Goal: Task Accomplishment & Management: Manage account settings

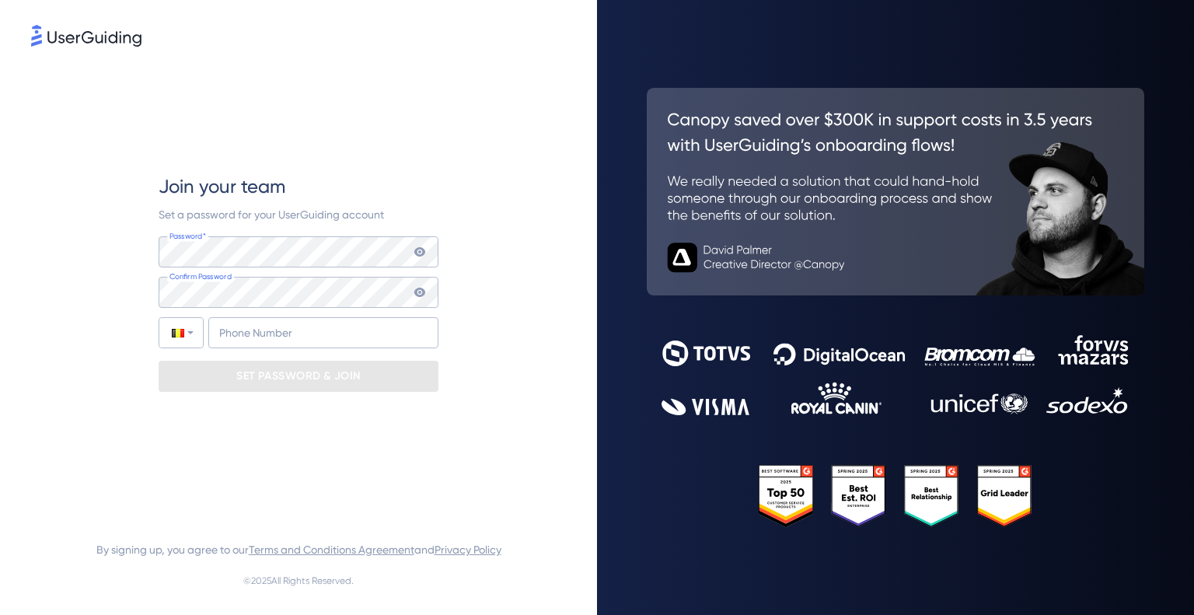
drag, startPoint x: 426, startPoint y: 1, endPoint x: 487, endPoint y: 280, distance: 285.7
click at [487, 280] on div "Join your team Set a password for your UserGuiding account Password* Your passw…" at bounding box center [298, 283] width 535 height 466
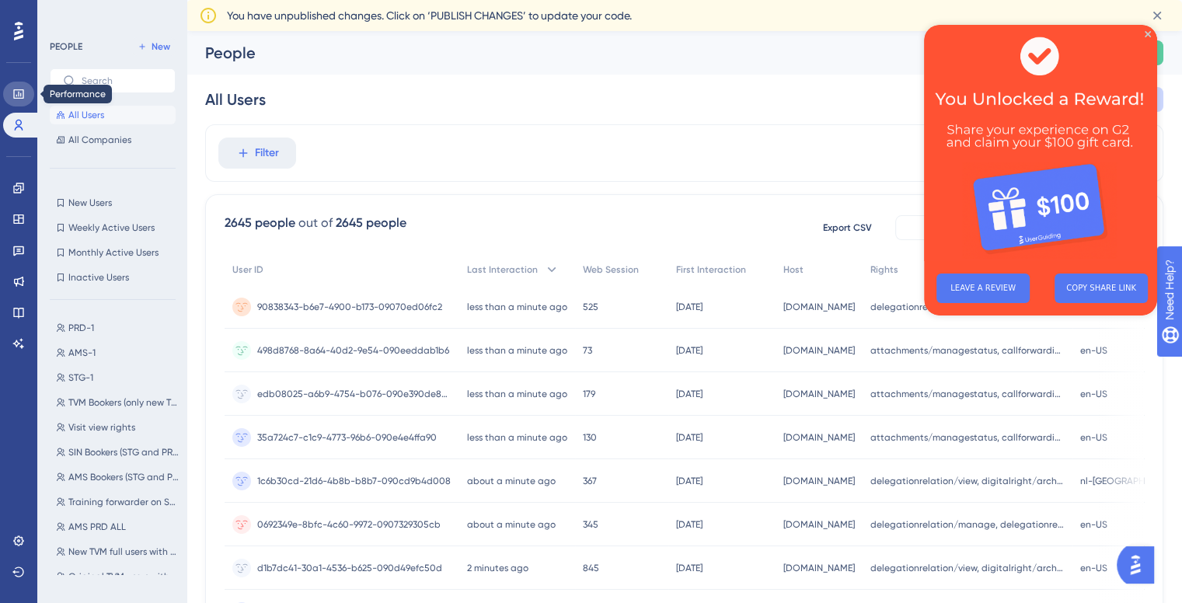
click at [12, 96] on icon at bounding box center [18, 94] width 12 height 12
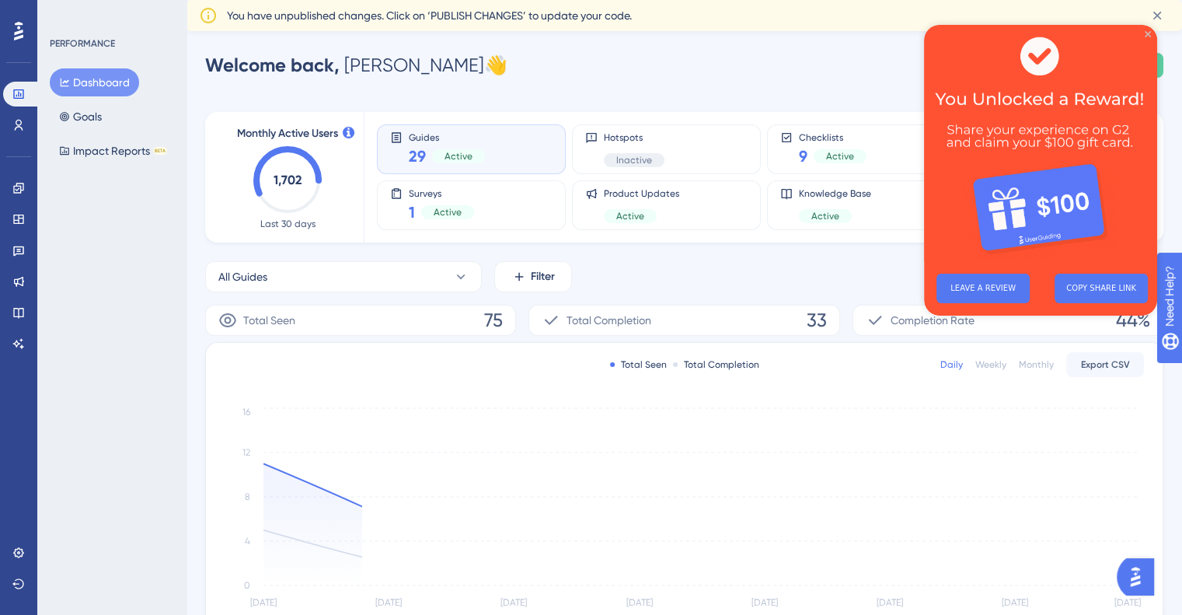
click at [1146, 32] on icon "Close Preview" at bounding box center [1148, 34] width 6 height 6
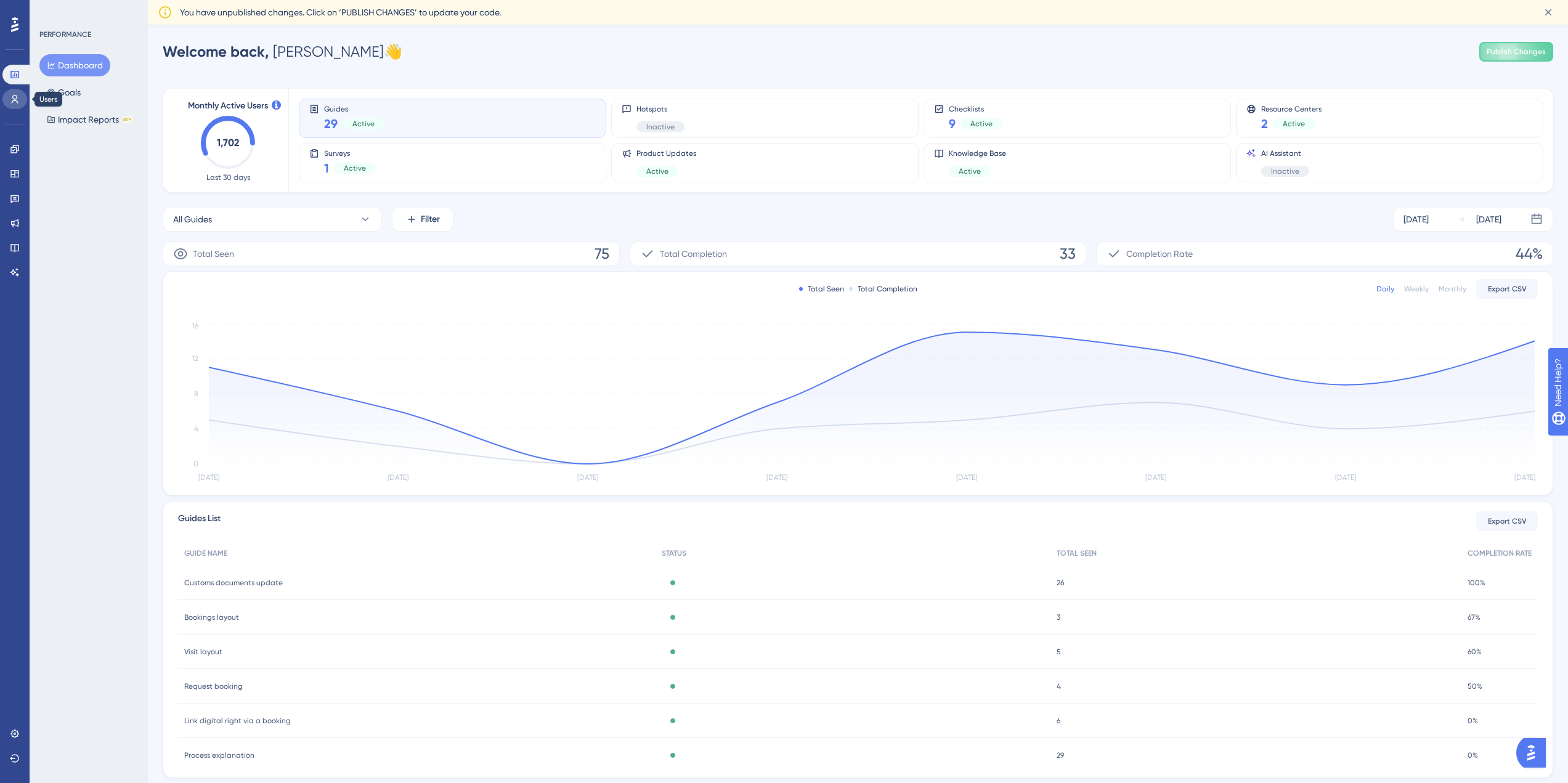
click at [2, 98] on link at bounding box center [14, 99] width 25 height 20
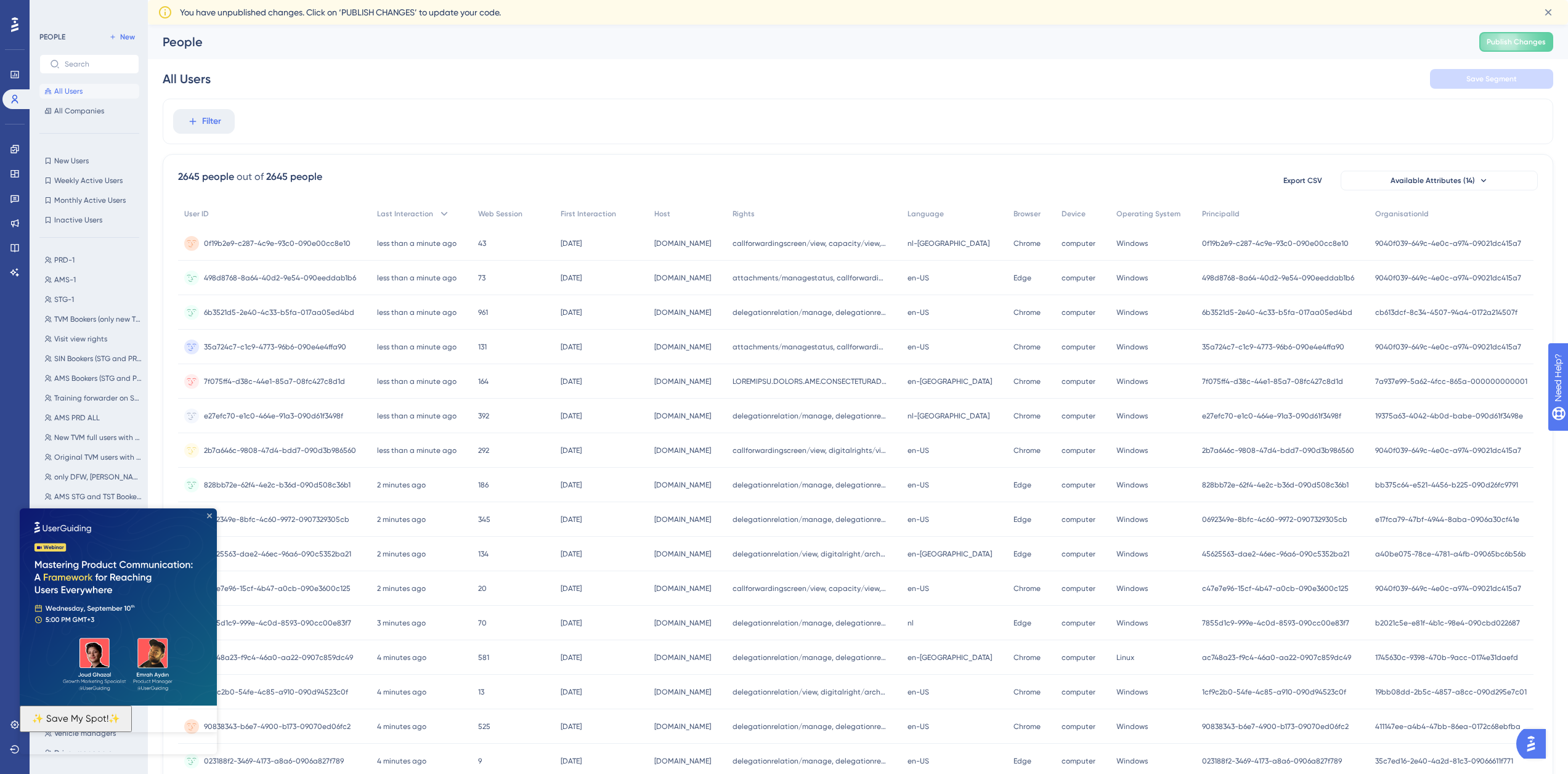
click at [208, 487] on icon "Close Preview" at bounding box center [209, 515] width 5 height 5
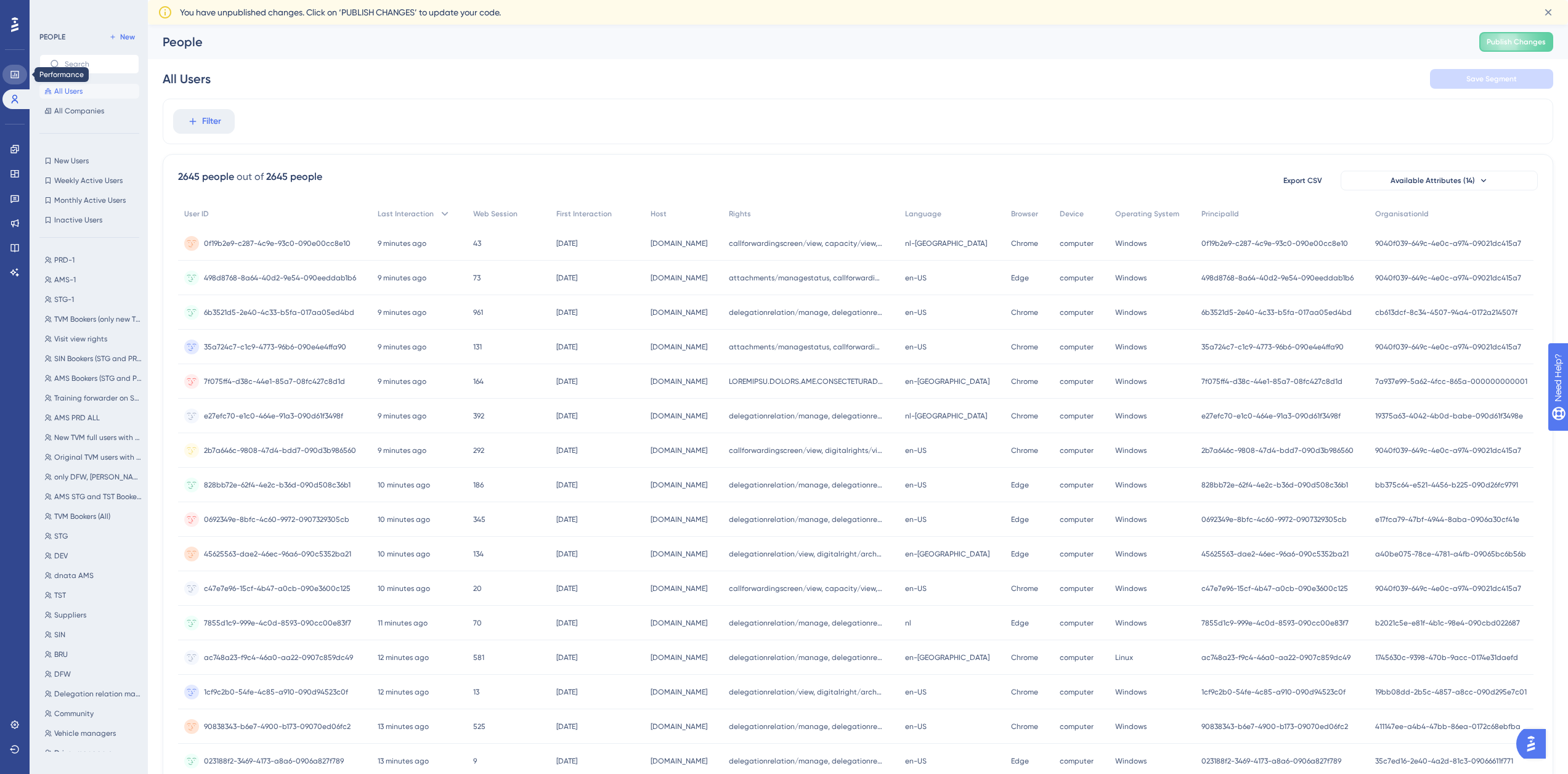
click at [18, 71] on icon at bounding box center [14, 74] width 8 height 7
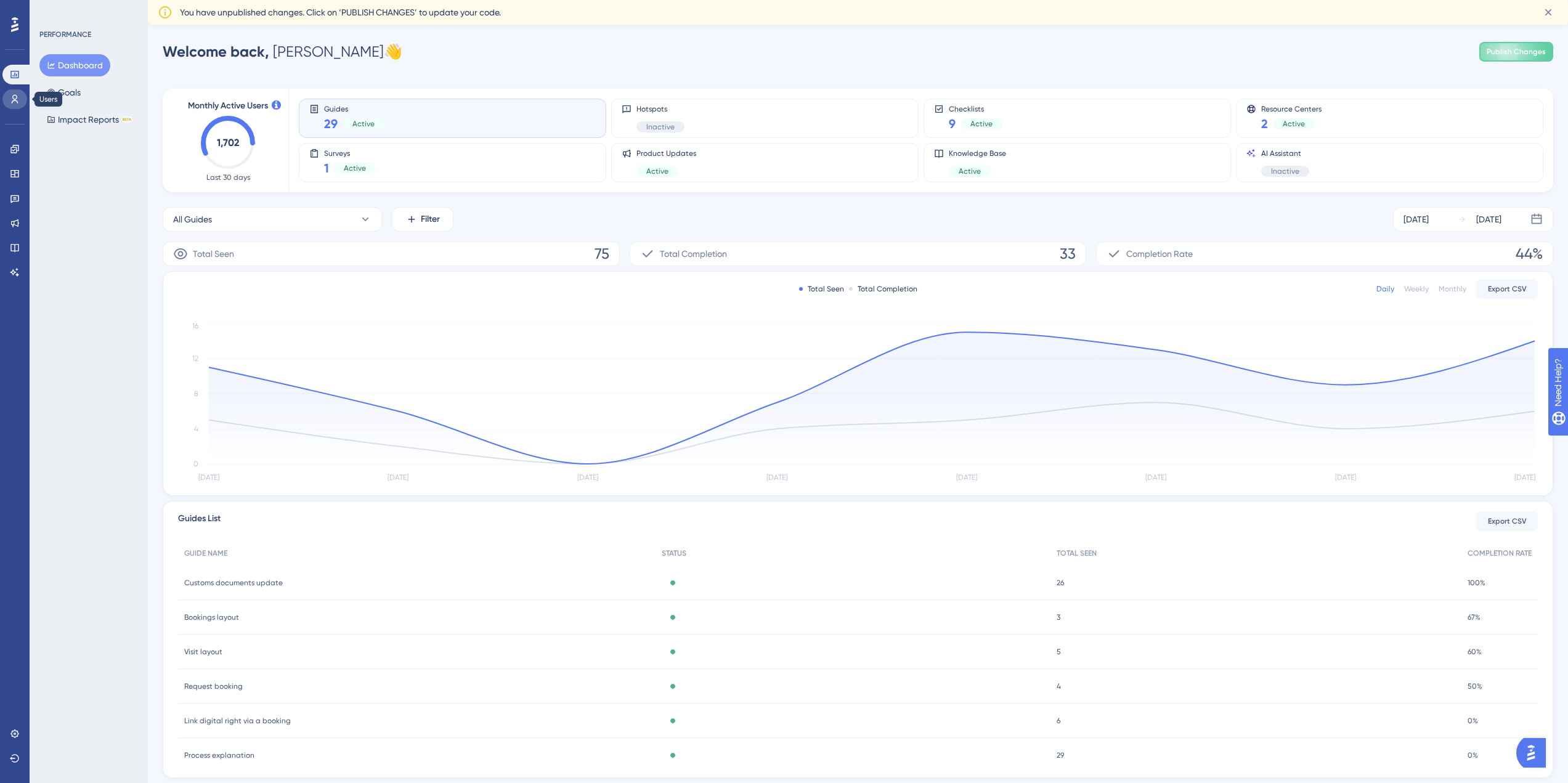
click at [8, 105] on link at bounding box center [14, 99] width 25 height 20
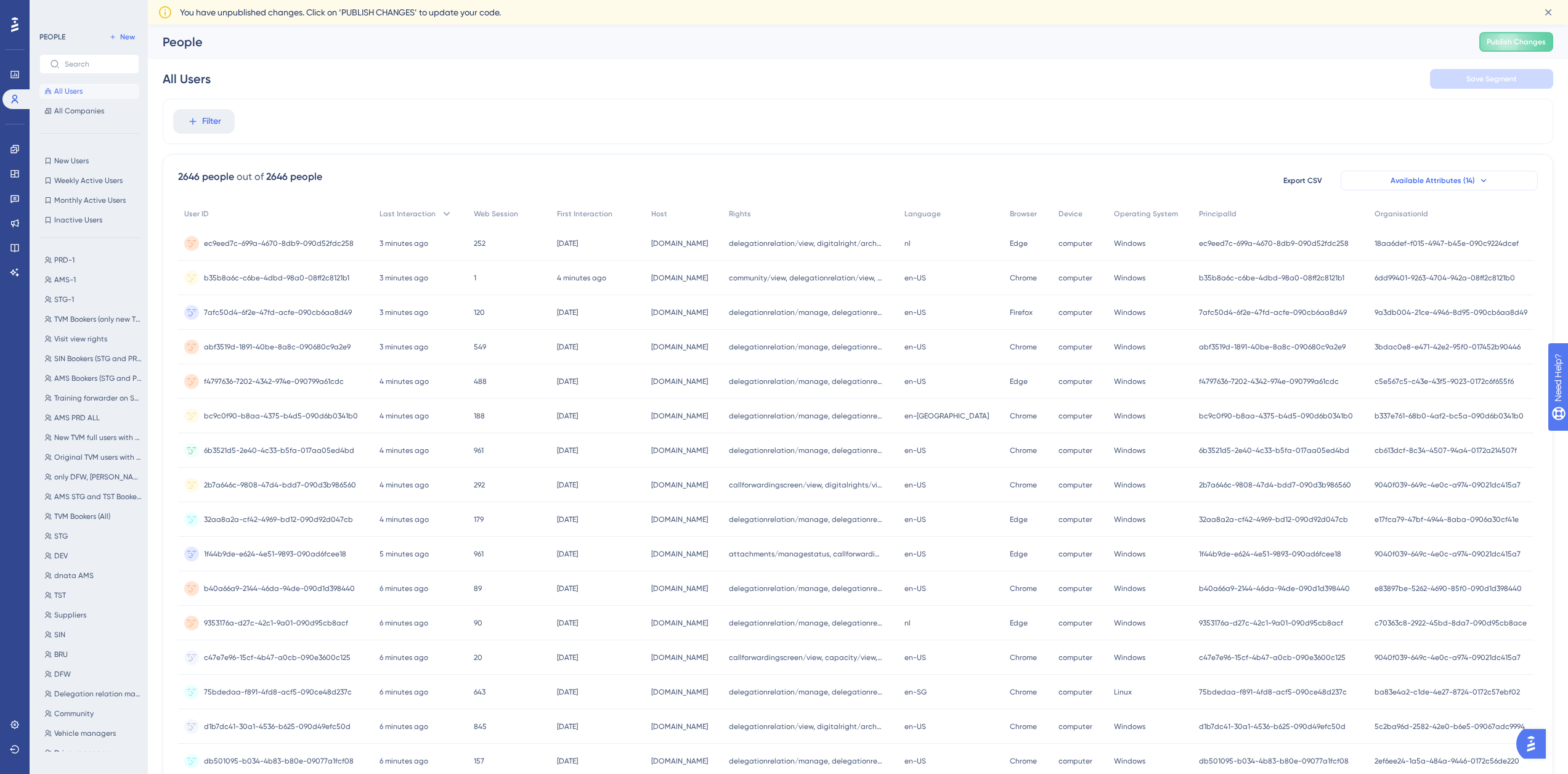
click at [946, 178] on icon at bounding box center [1483, 180] width 10 height 10
click at [946, 189] on button "Available Attributes (14)" at bounding box center [1439, 180] width 197 height 20
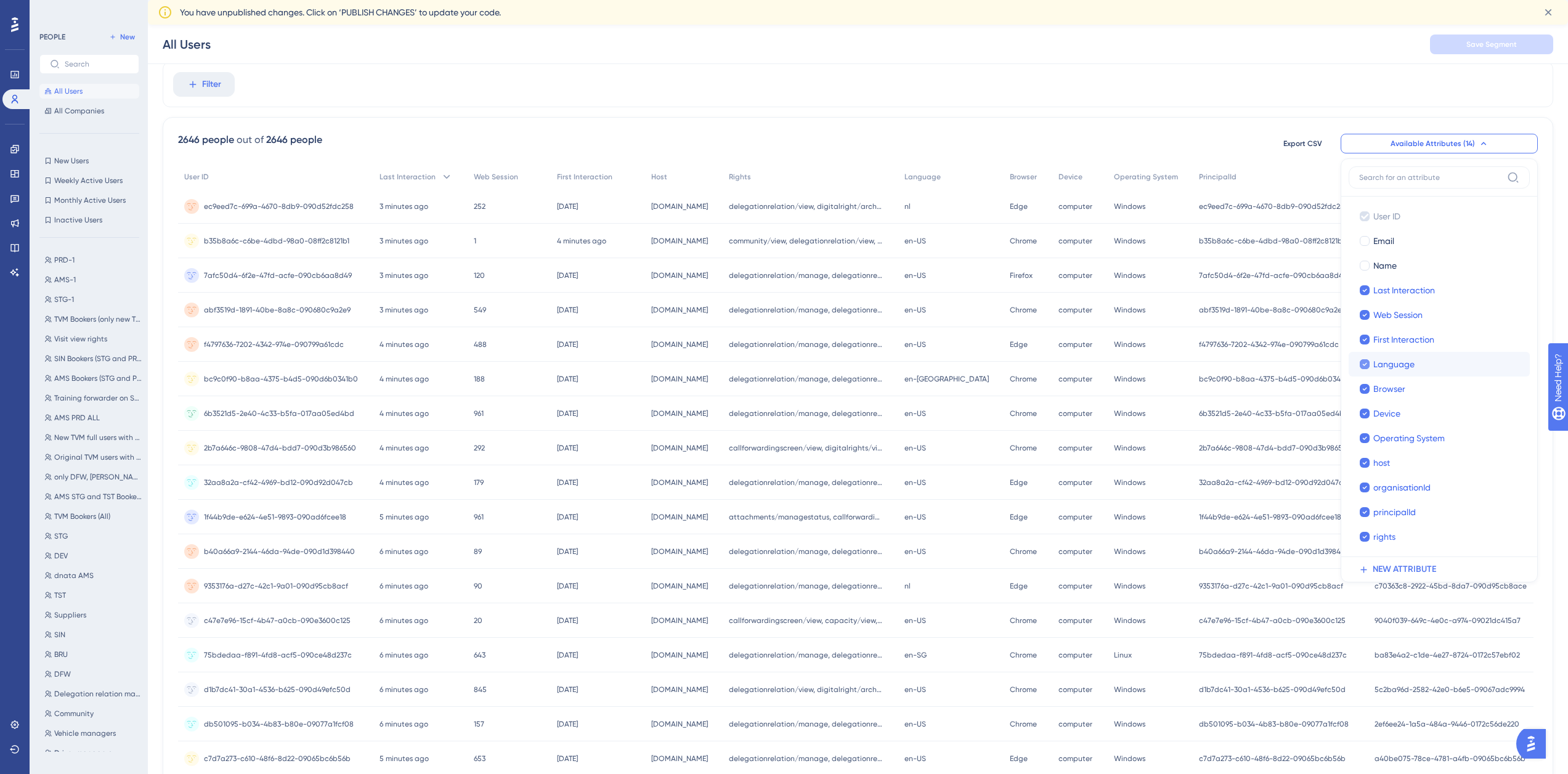
scroll to position [41, 0]
click at [327, 203] on span "ec9eed7c-699a-4670-8db9-090d52fdc258" at bounding box center [278, 207] width 150 height 10
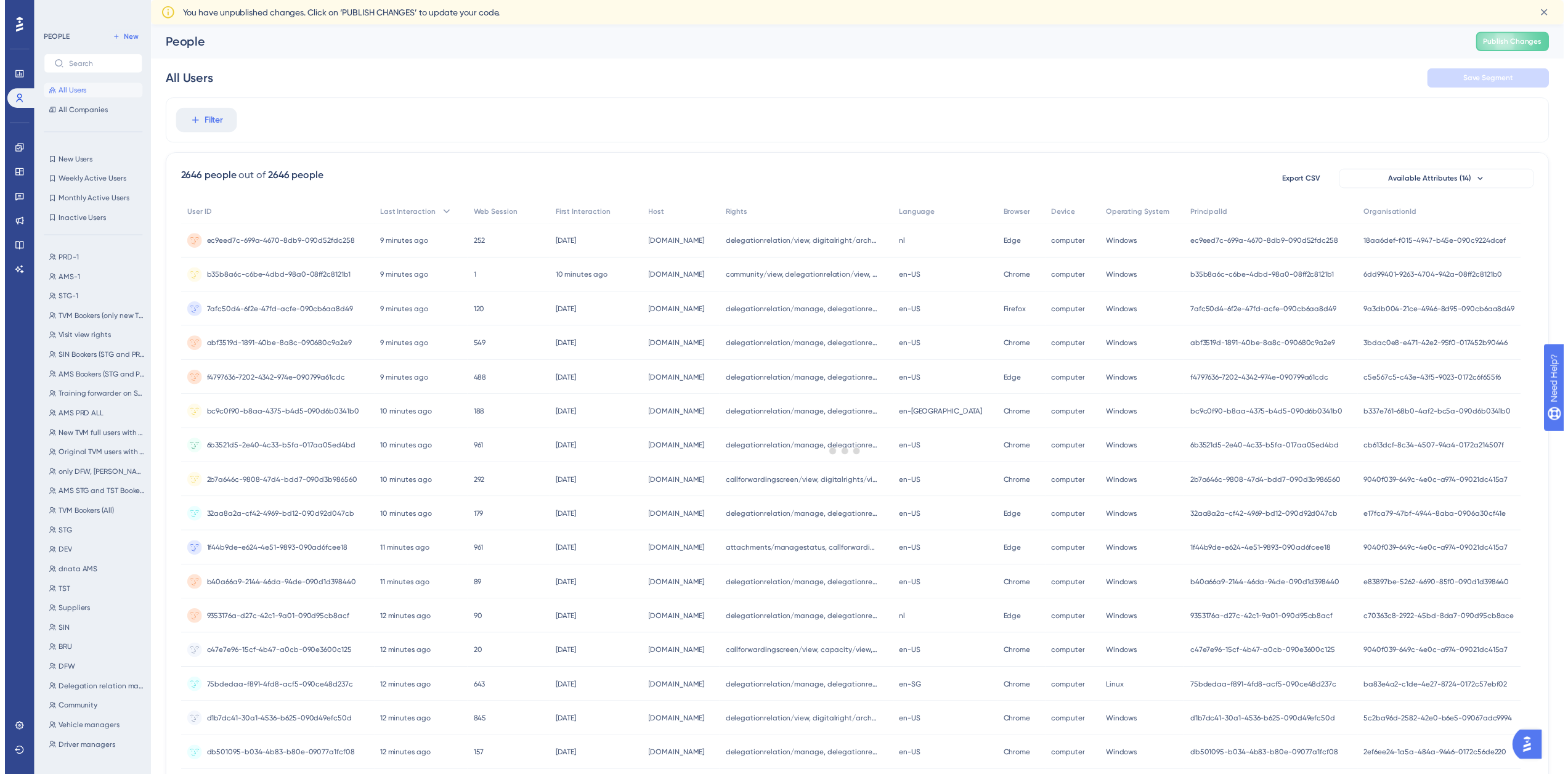
scroll to position [41, 0]
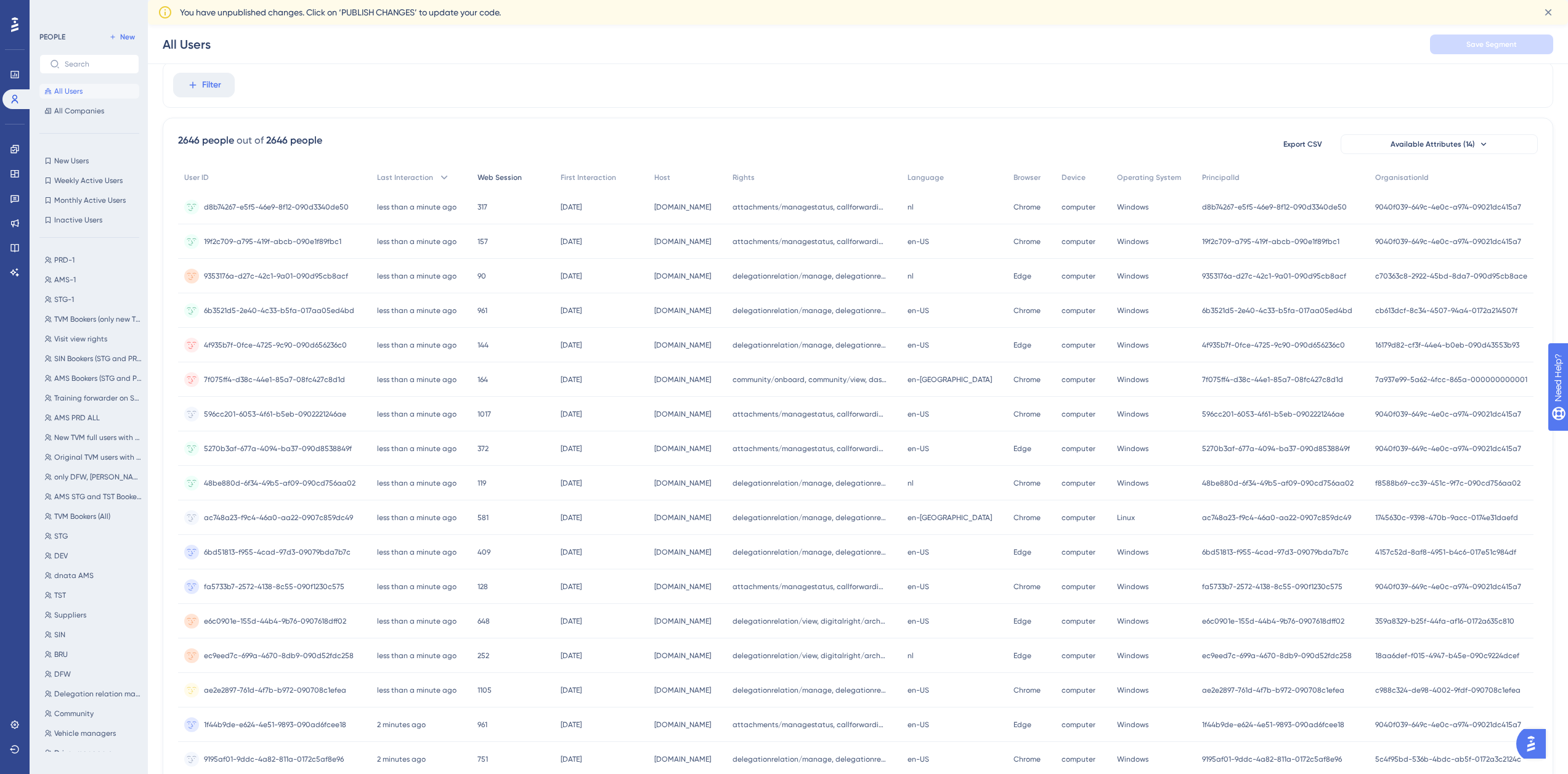
click at [500, 180] on span "Web Session" at bounding box center [499, 178] width 44 height 10
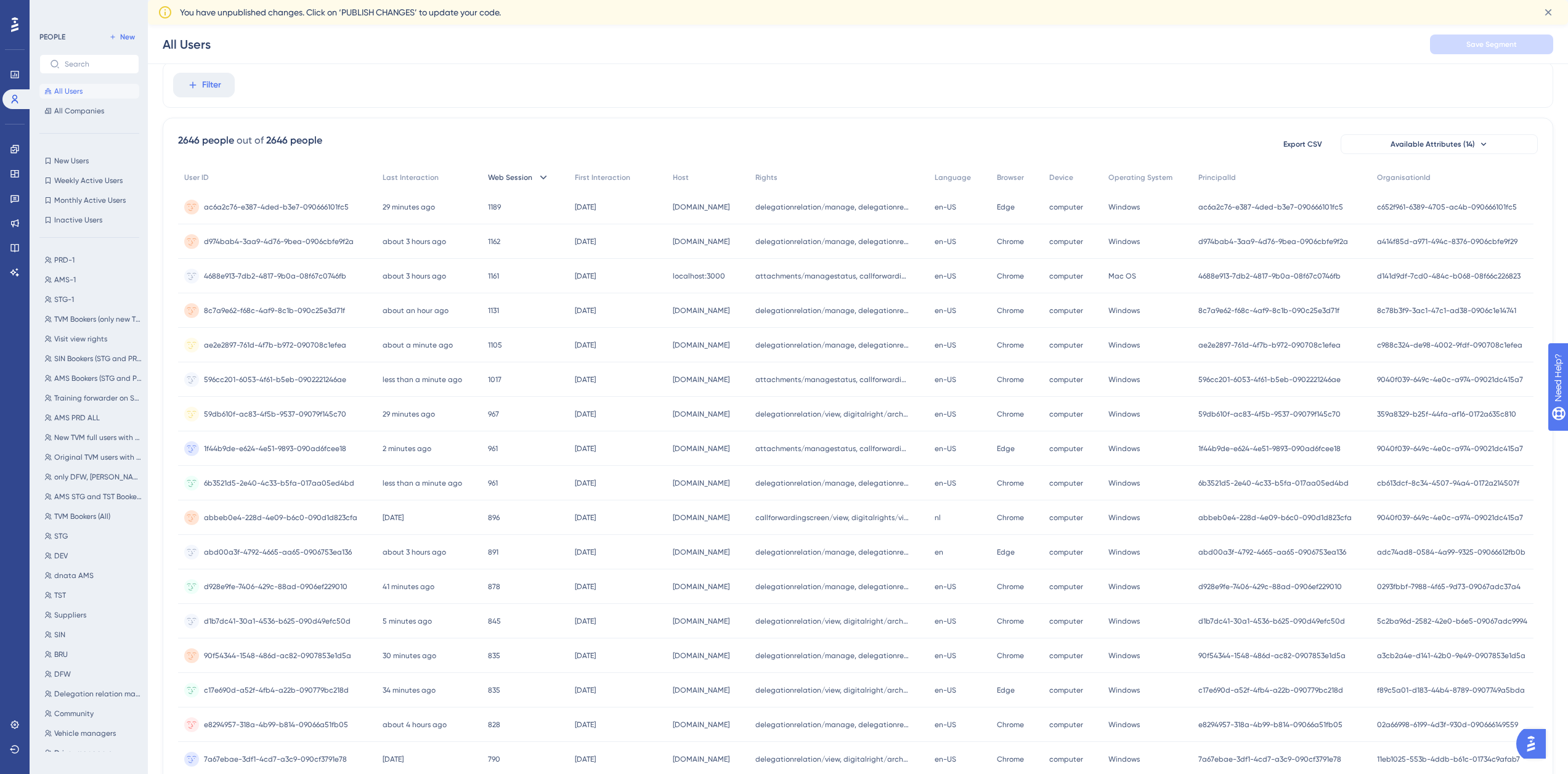
click at [541, 177] on icon at bounding box center [544, 178] width 13 height 13
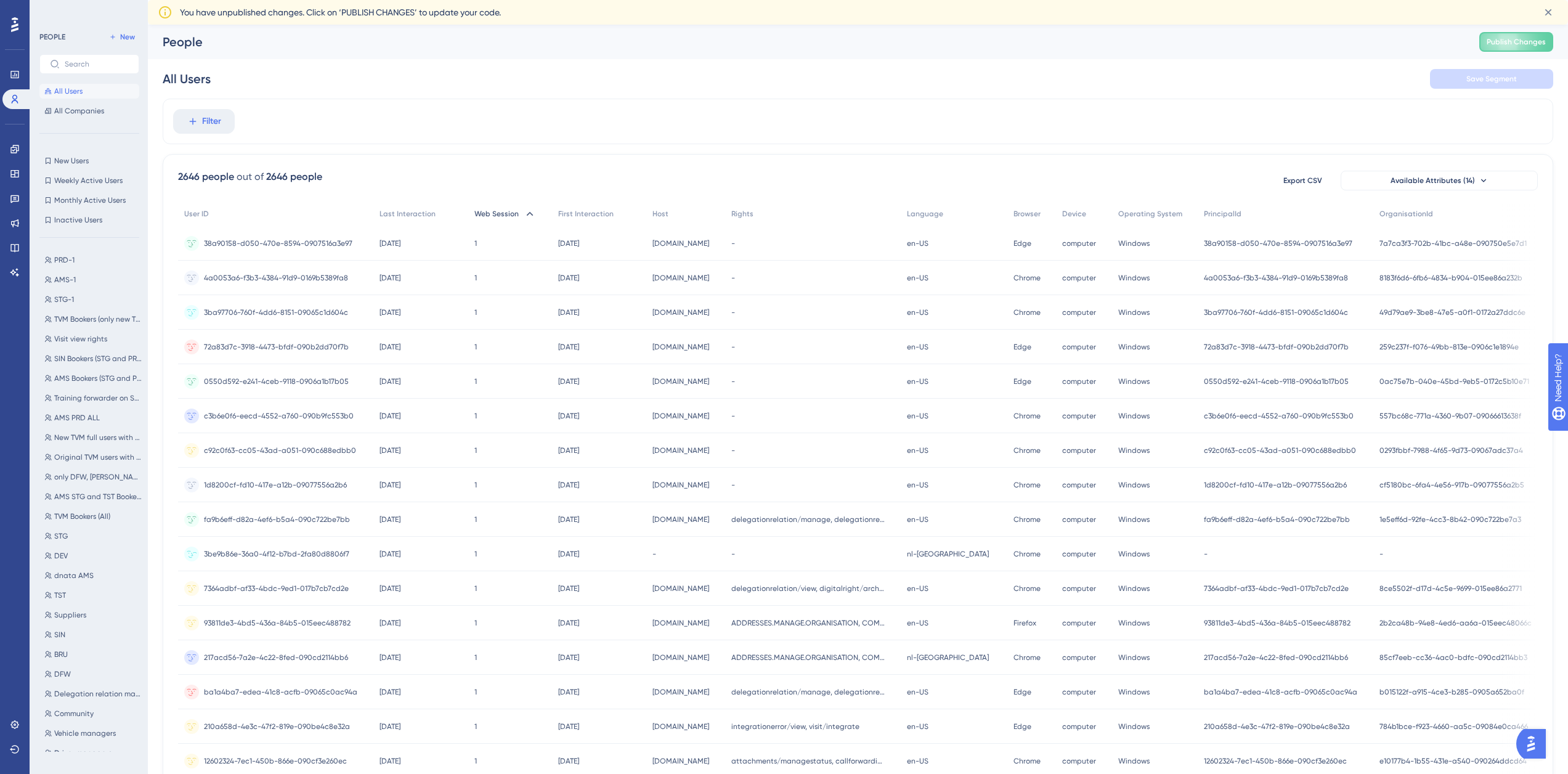
scroll to position [246, 0]
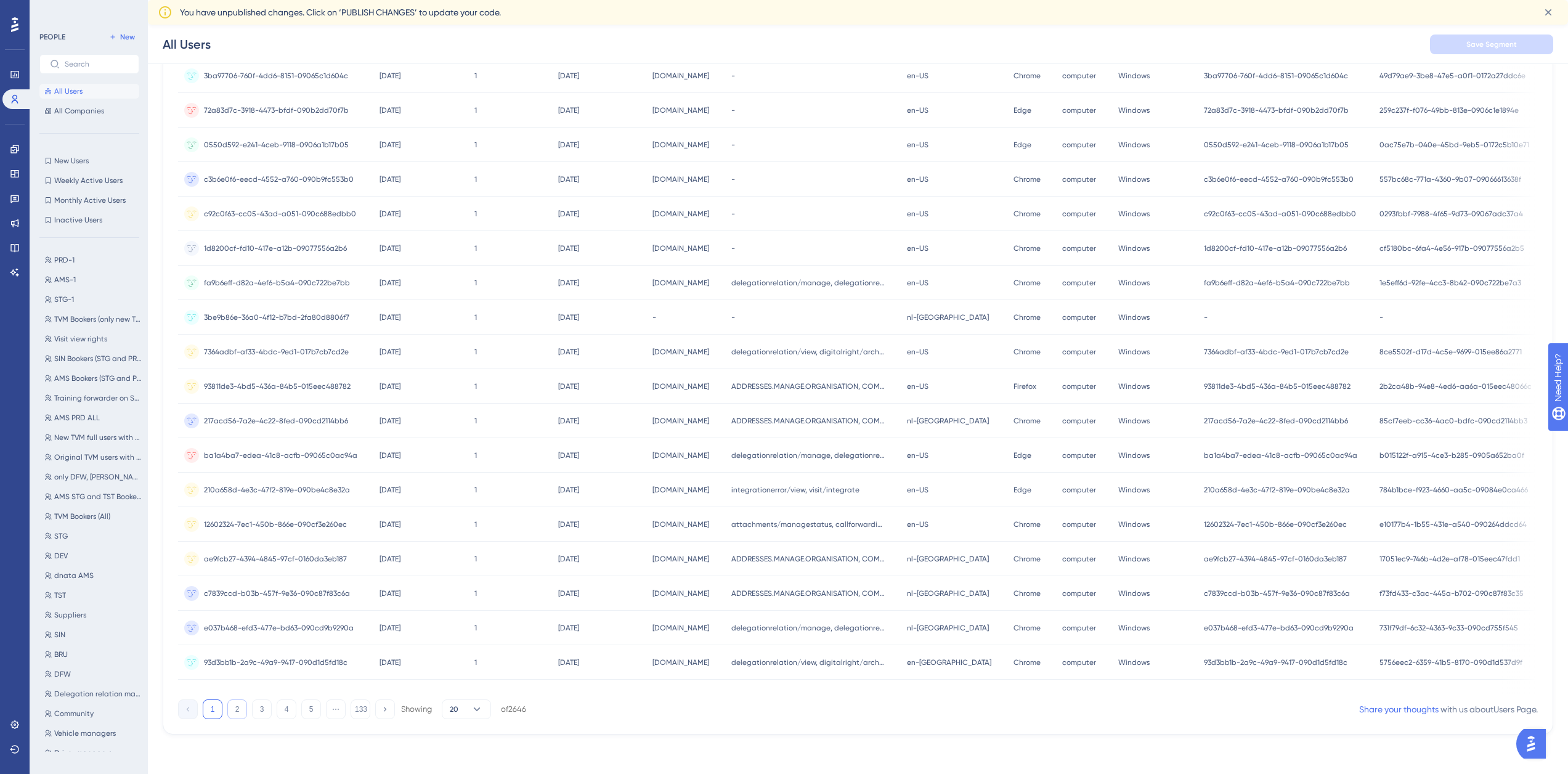
click at [242, 487] on button "2" at bounding box center [237, 709] width 20 height 20
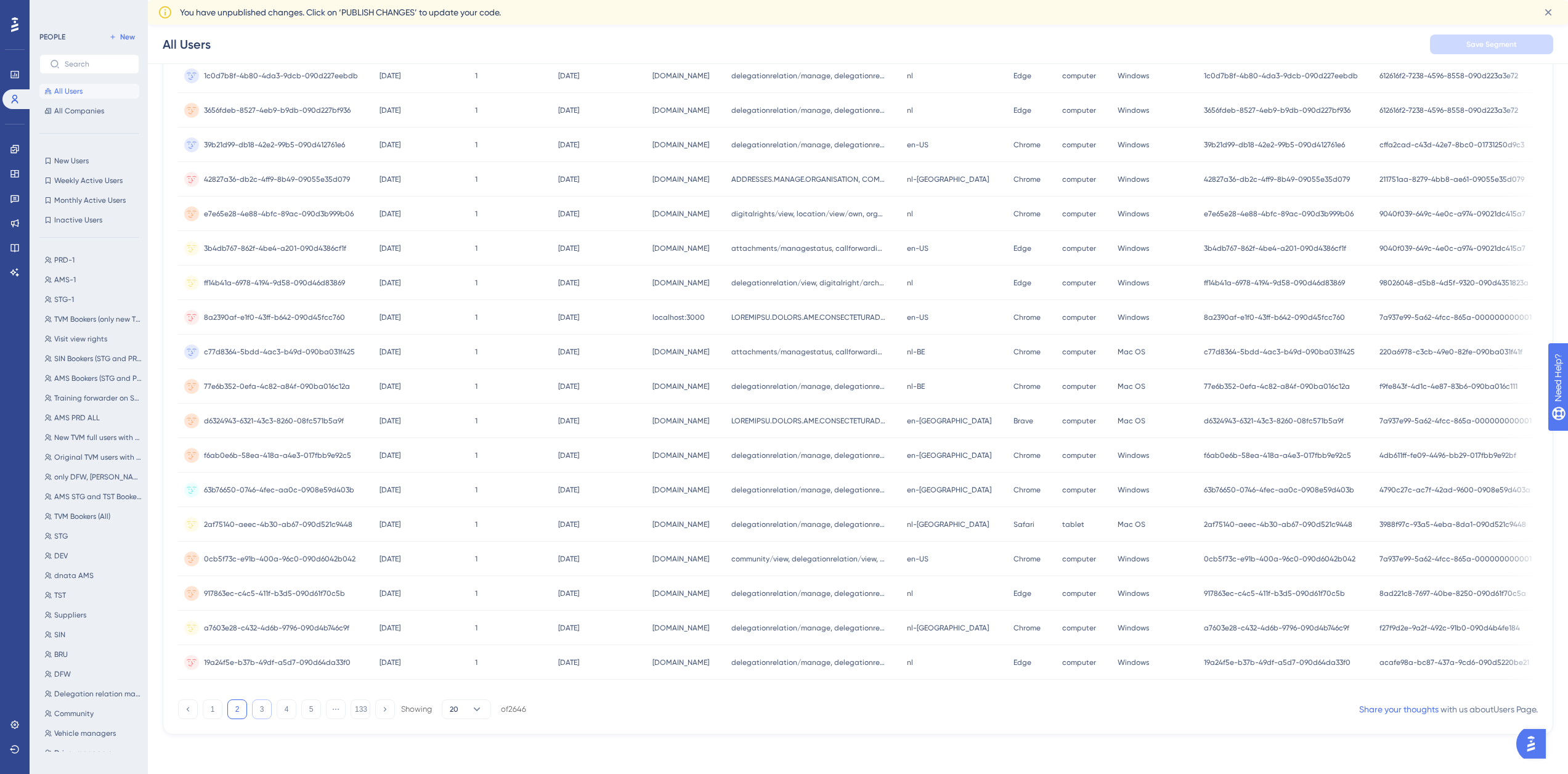
click at [258, 487] on button "3" at bounding box center [262, 709] width 20 height 20
click at [289, 487] on button "4" at bounding box center [286, 709] width 20 height 20
click at [312, 487] on button "5" at bounding box center [311, 709] width 20 height 20
click at [315, 487] on button "6" at bounding box center [311, 709] width 20 height 20
click at [315, 487] on button "7" at bounding box center [311, 709] width 20 height 20
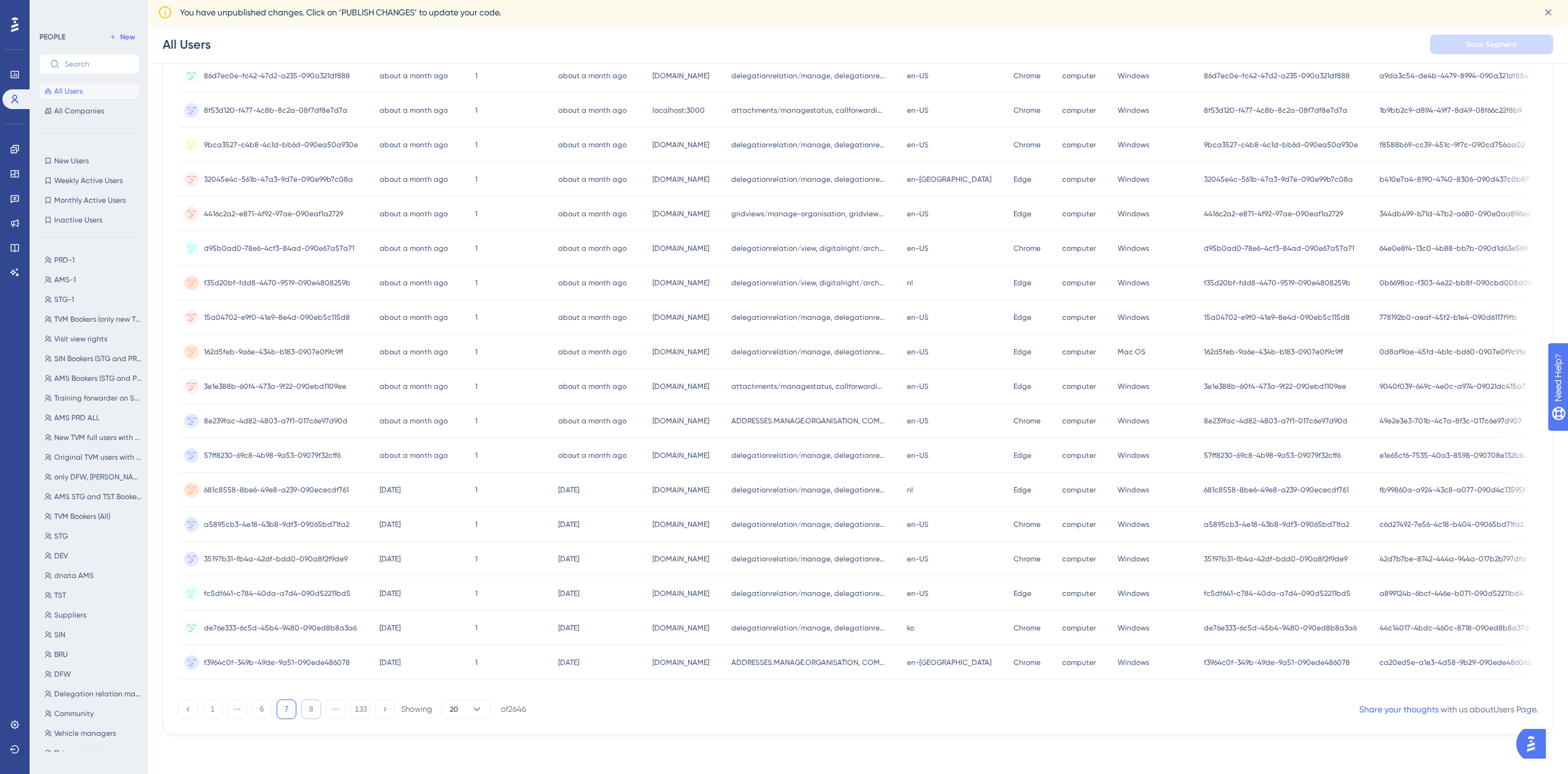
click at [315, 487] on button "8" at bounding box center [311, 709] width 20 height 20
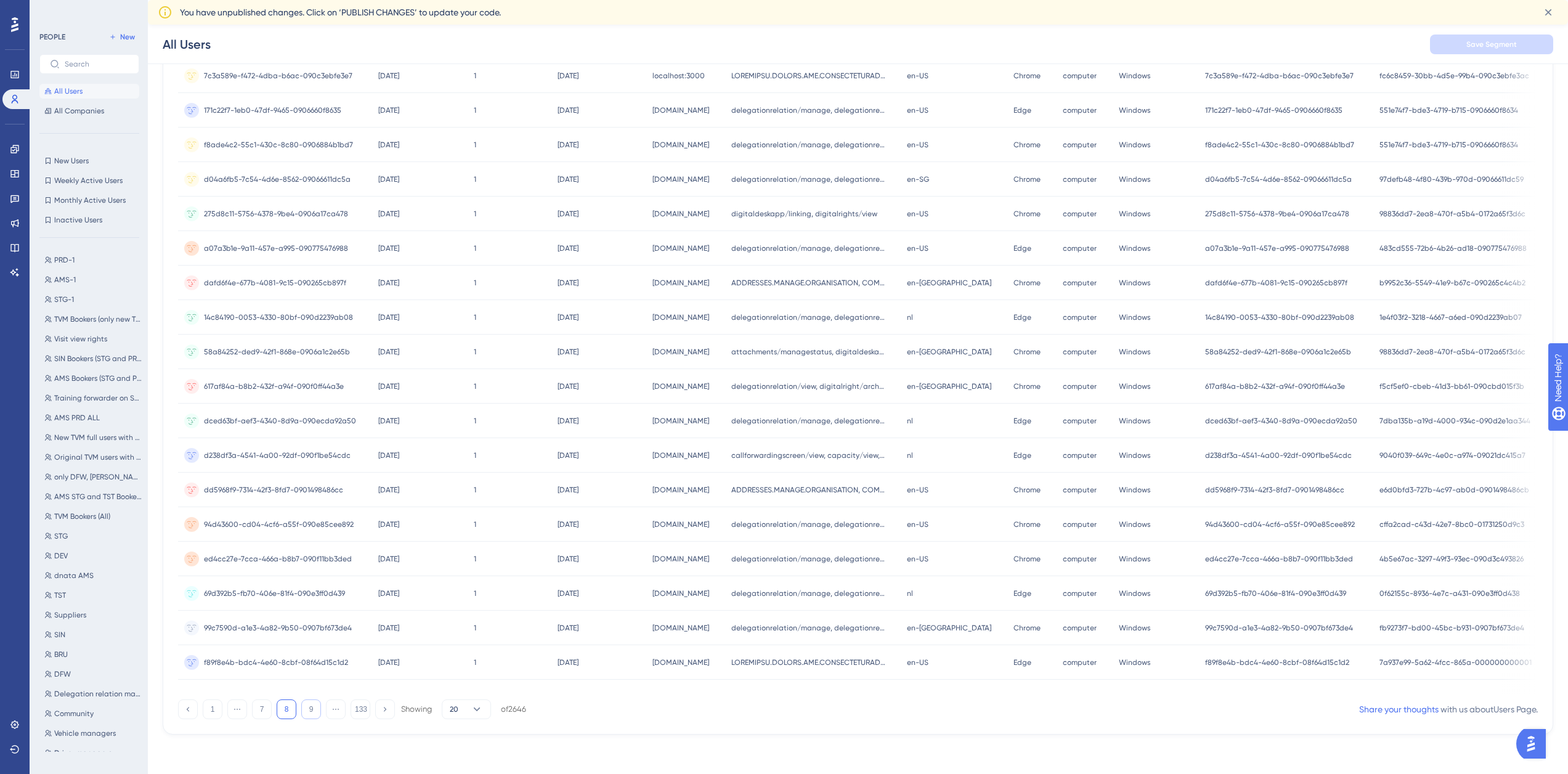
click at [315, 487] on button "9" at bounding box center [311, 709] width 20 height 20
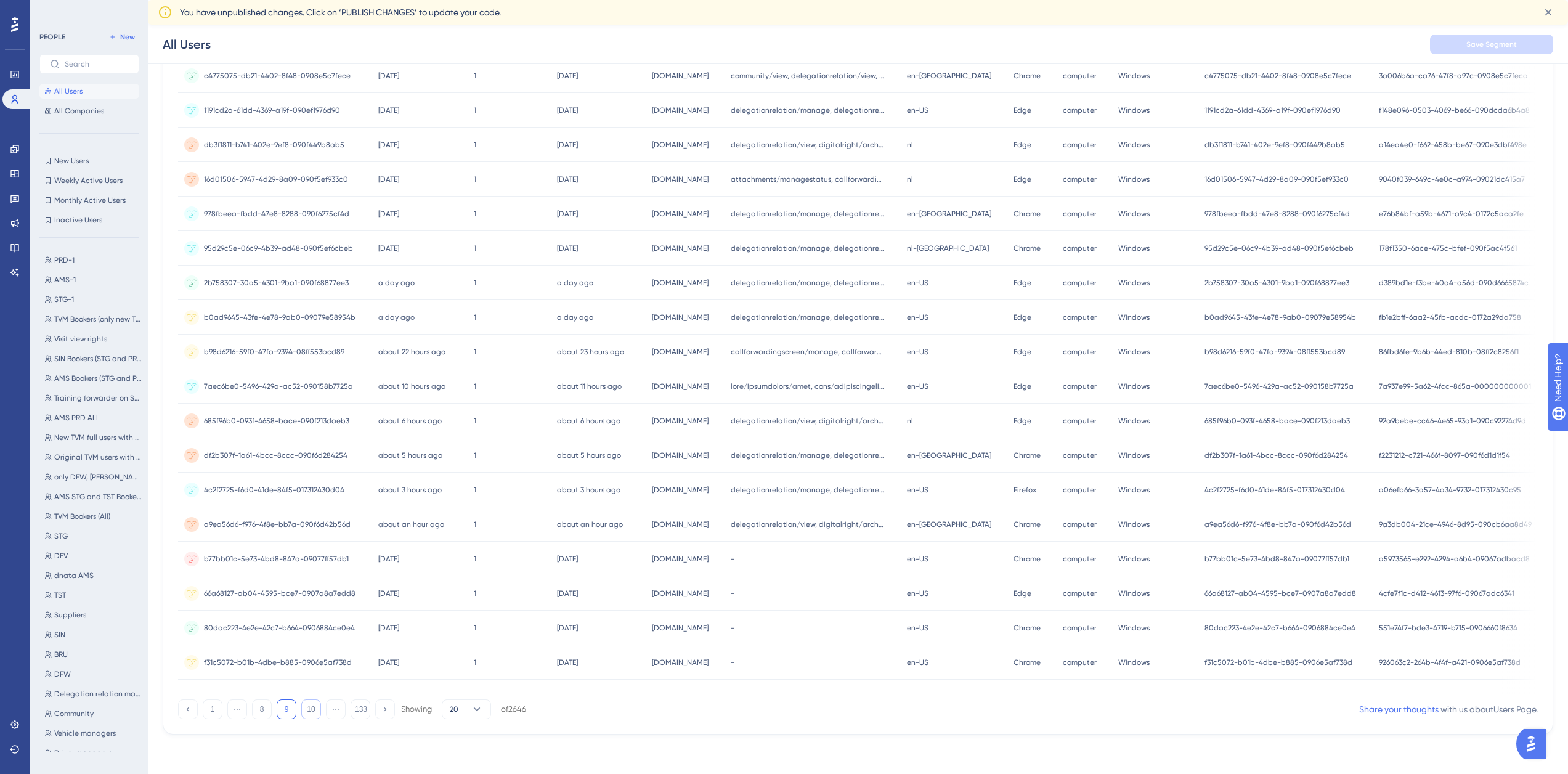
click at [315, 487] on button "10" at bounding box center [311, 709] width 20 height 20
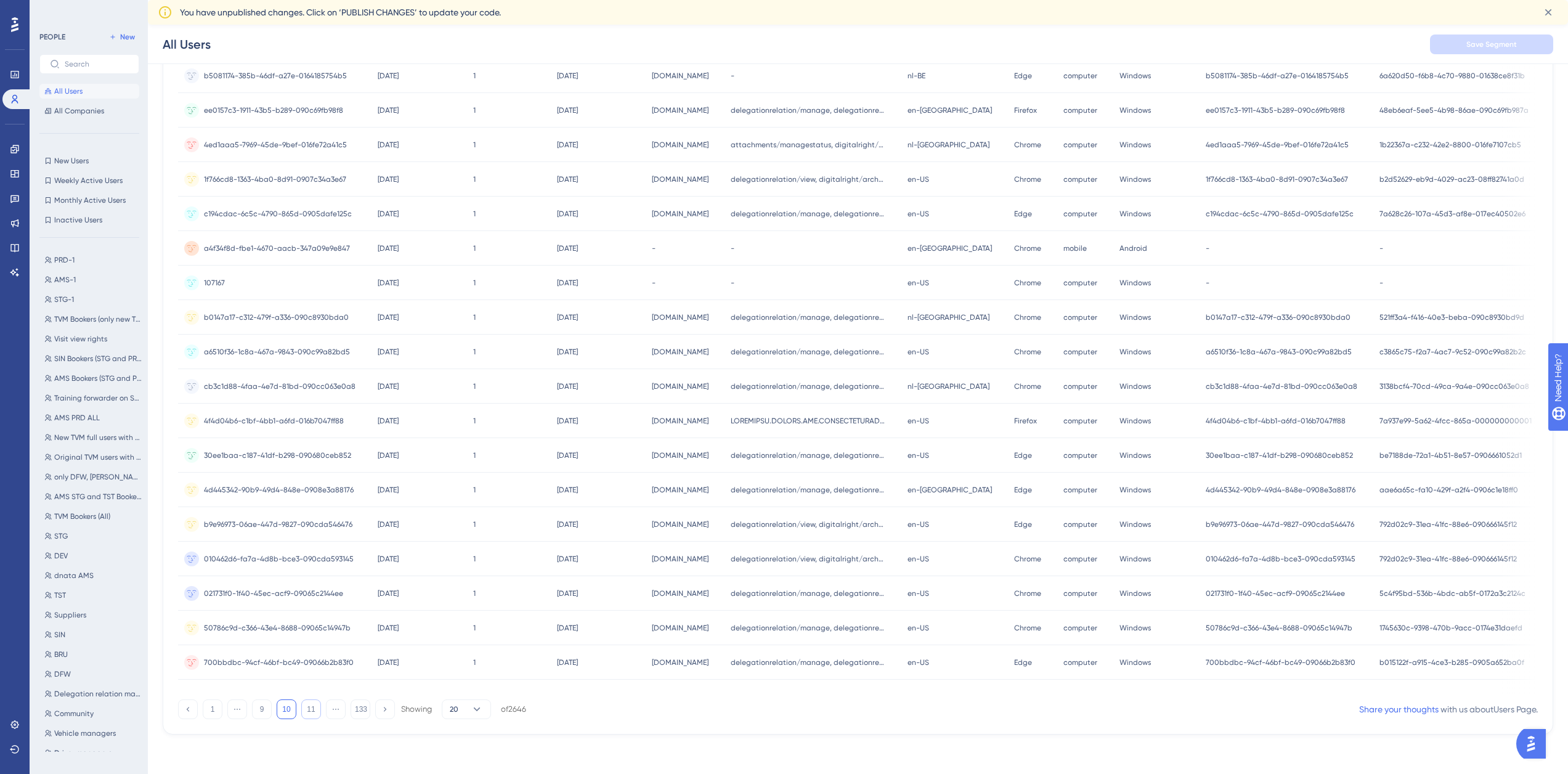
click at [315, 487] on button "11" at bounding box center [311, 709] width 20 height 20
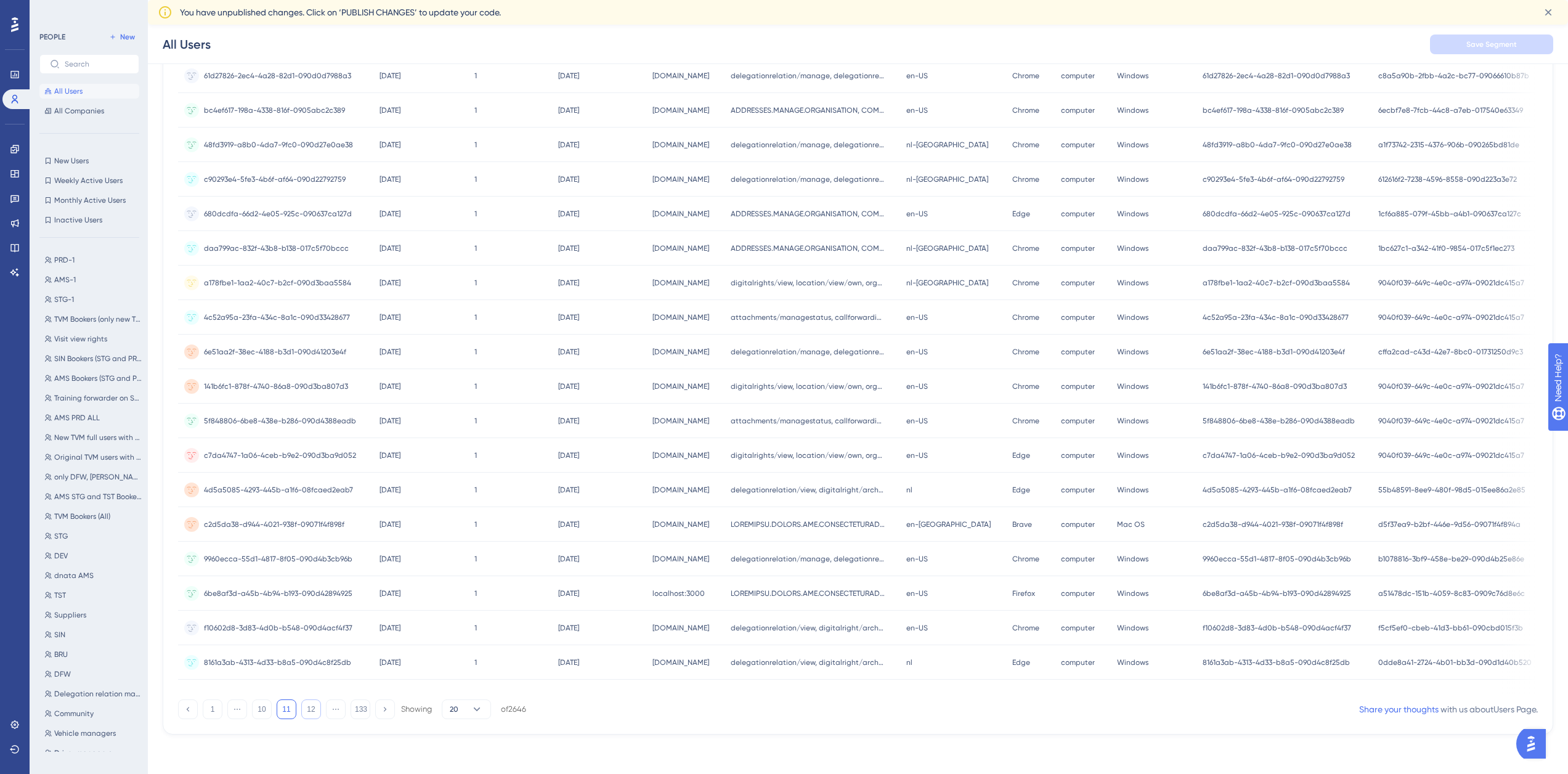
click at [315, 487] on button "12" at bounding box center [311, 709] width 20 height 20
click at [315, 487] on button "13" at bounding box center [311, 709] width 20 height 20
click at [210, 487] on button "1" at bounding box center [212, 709] width 20 height 20
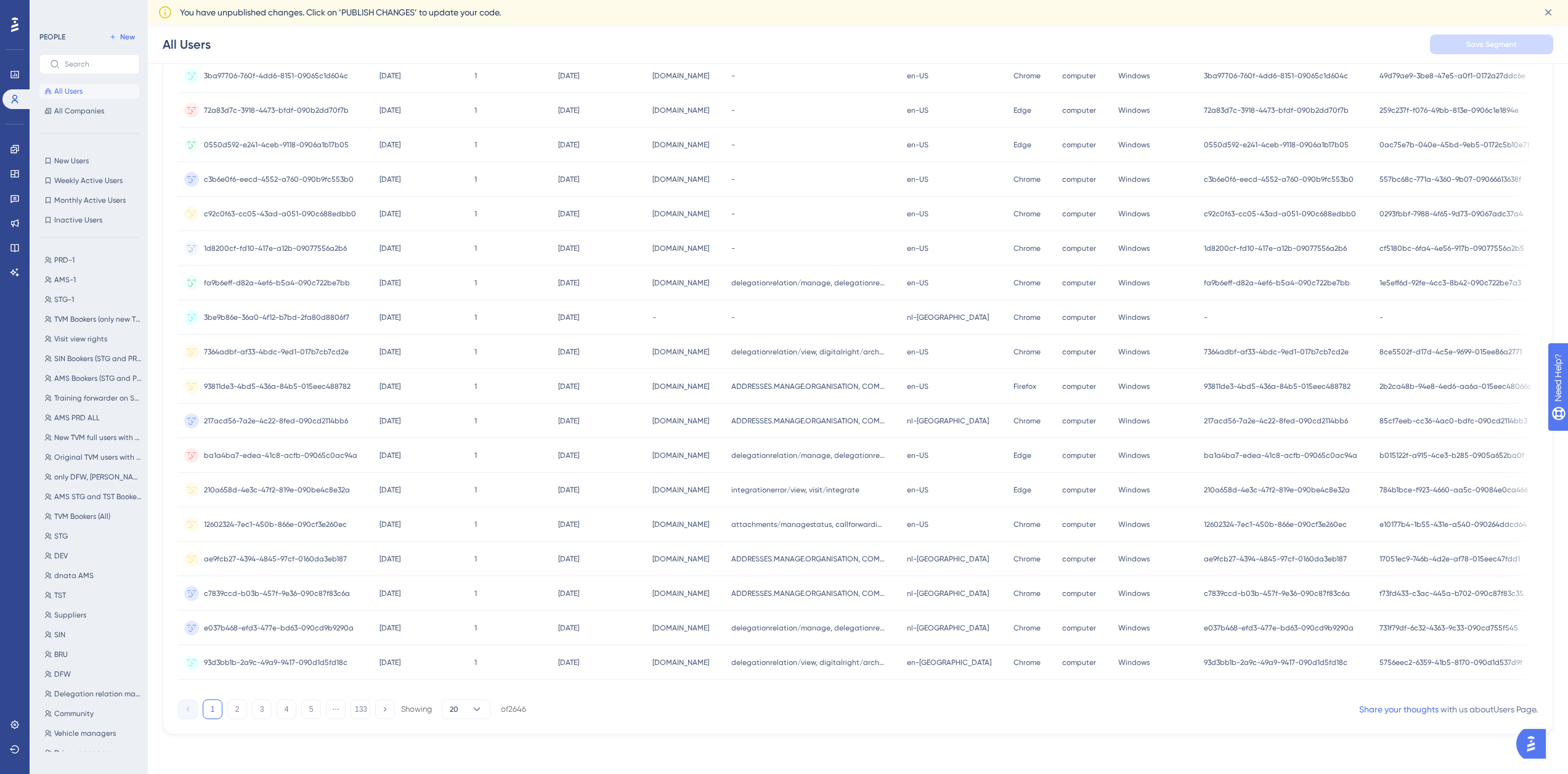
scroll to position [0, 0]
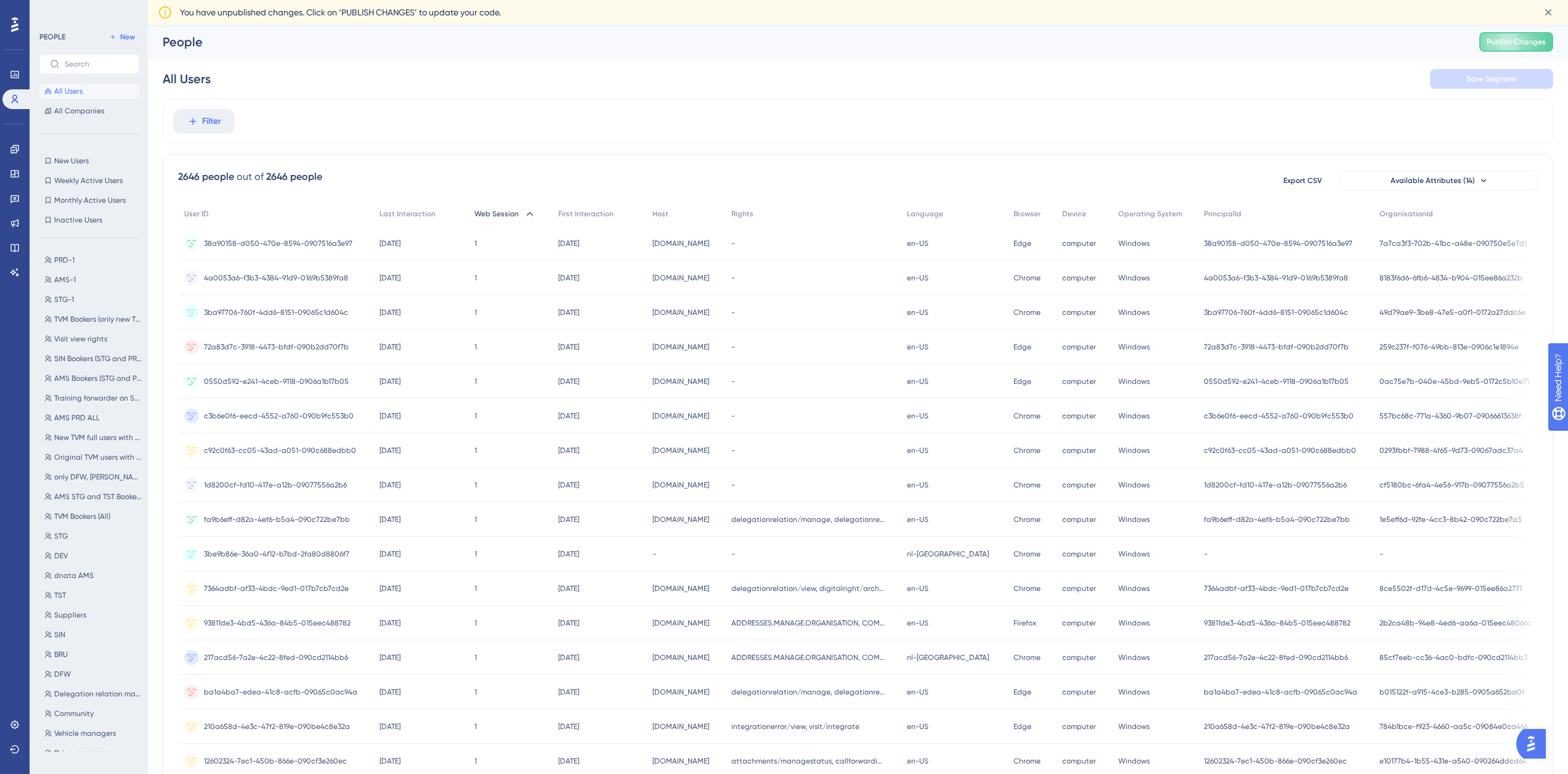
click at [514, 215] on span "Web Session" at bounding box center [496, 213] width 44 height 10
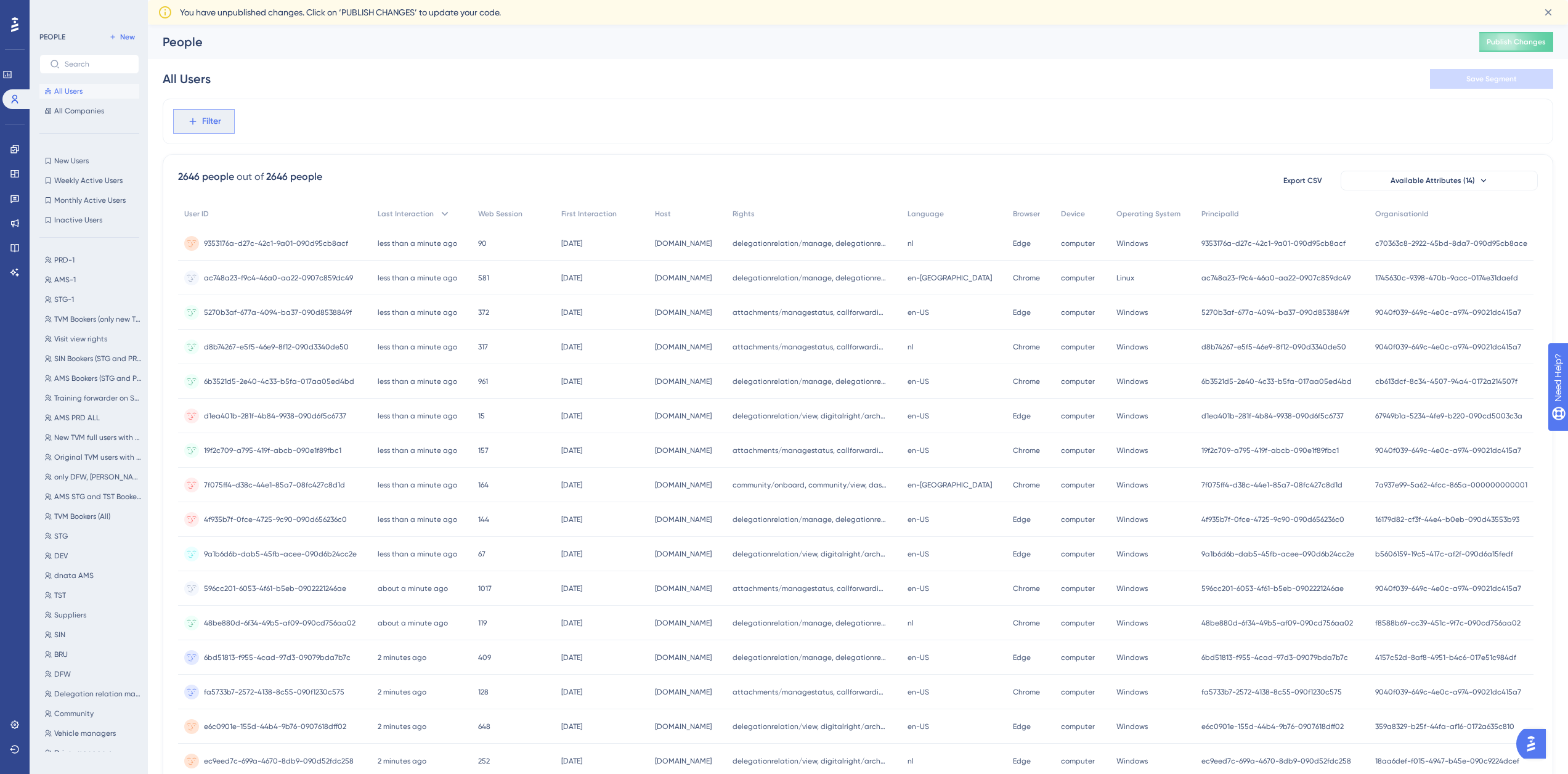
click at [201, 120] on button "Filter" at bounding box center [204, 121] width 62 height 25
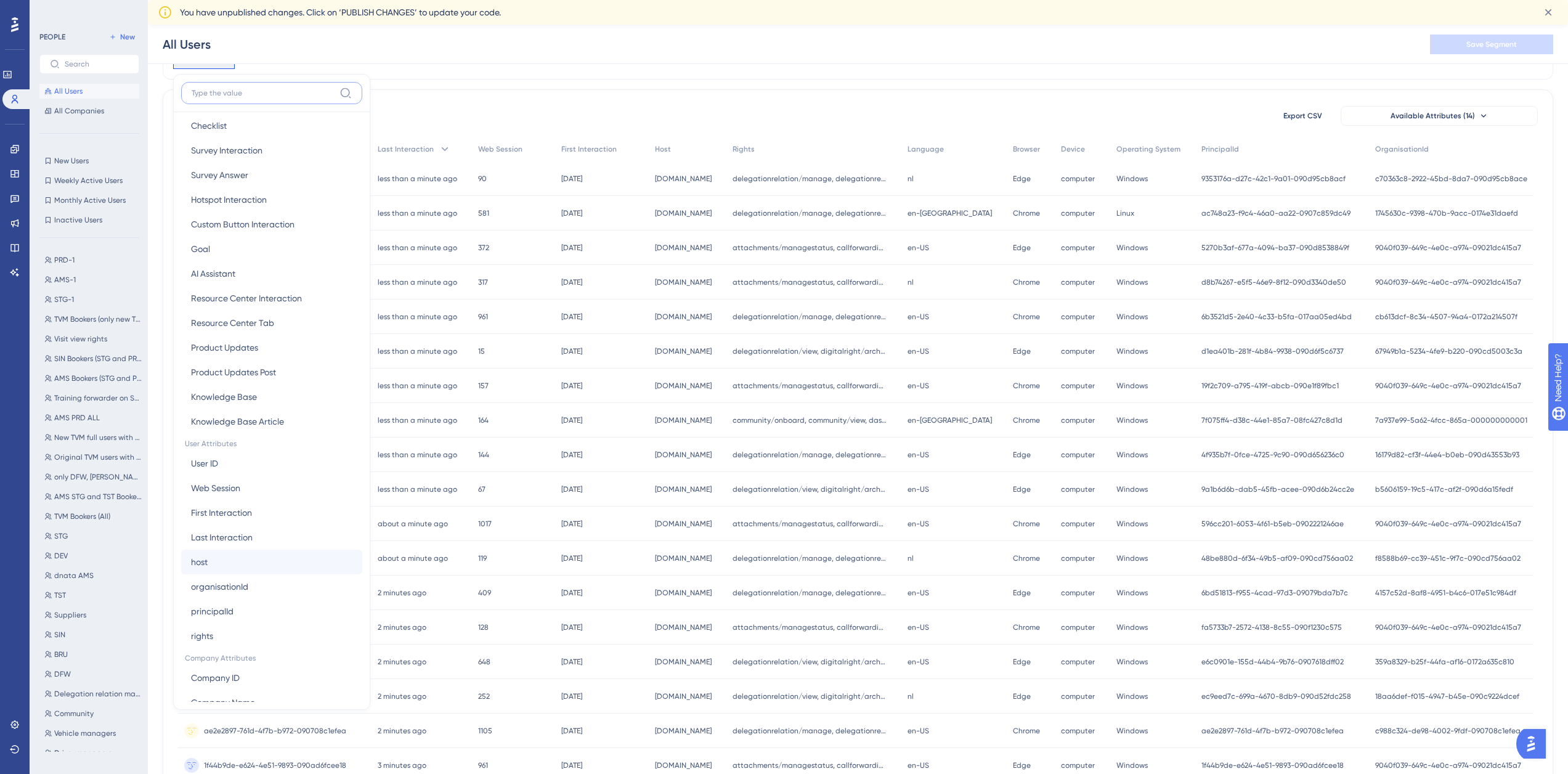
scroll to position [239, 0]
click at [238, 561] on button "host host" at bounding box center [271, 561] width 181 height 25
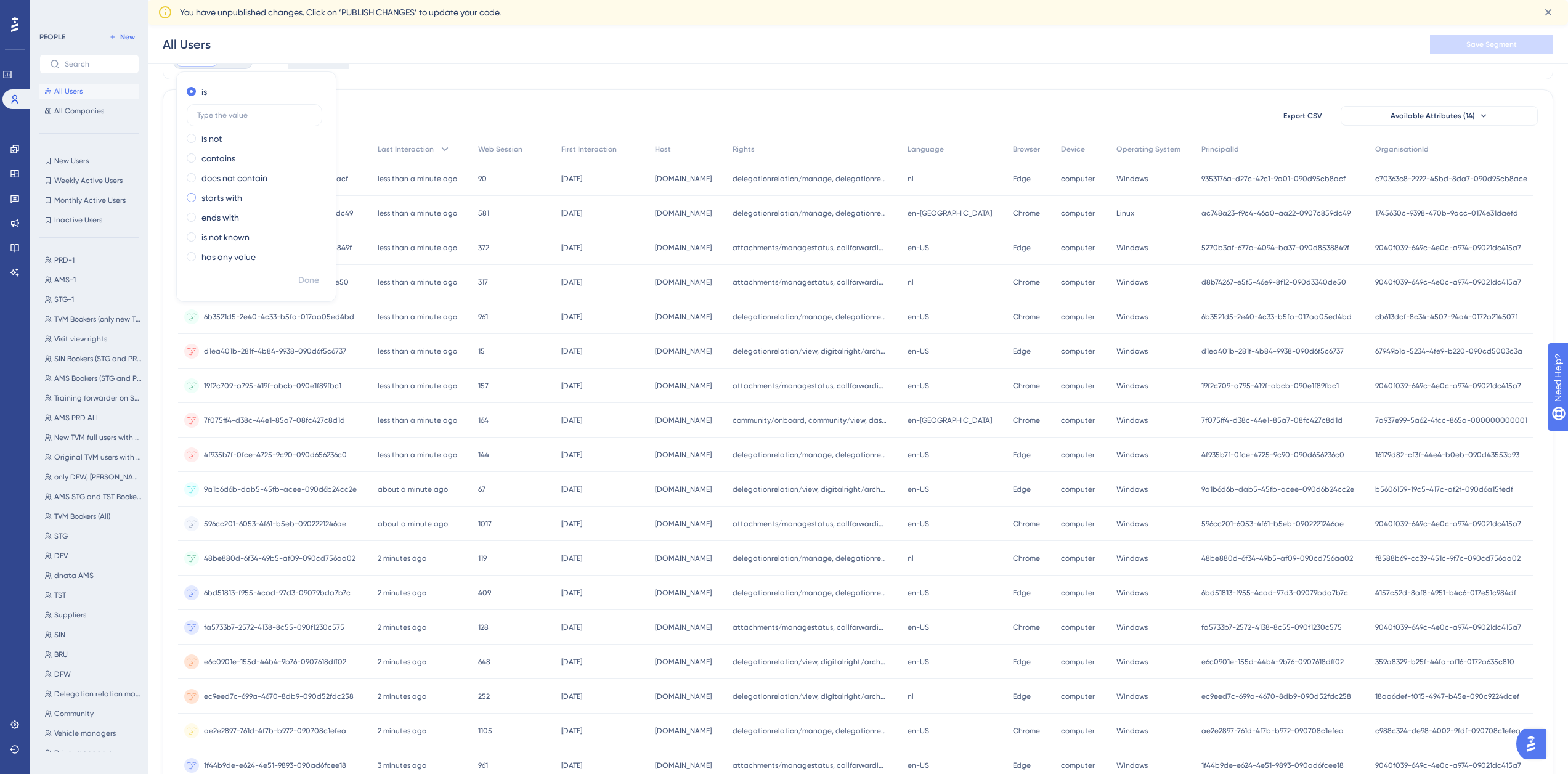
click at [195, 197] on span at bounding box center [191, 197] width 10 height 10
click at [200, 195] on input "radio" at bounding box center [200, 195] width 0 height 0
type input "ath"
click at [299, 281] on span "Done" at bounding box center [308, 280] width 21 height 15
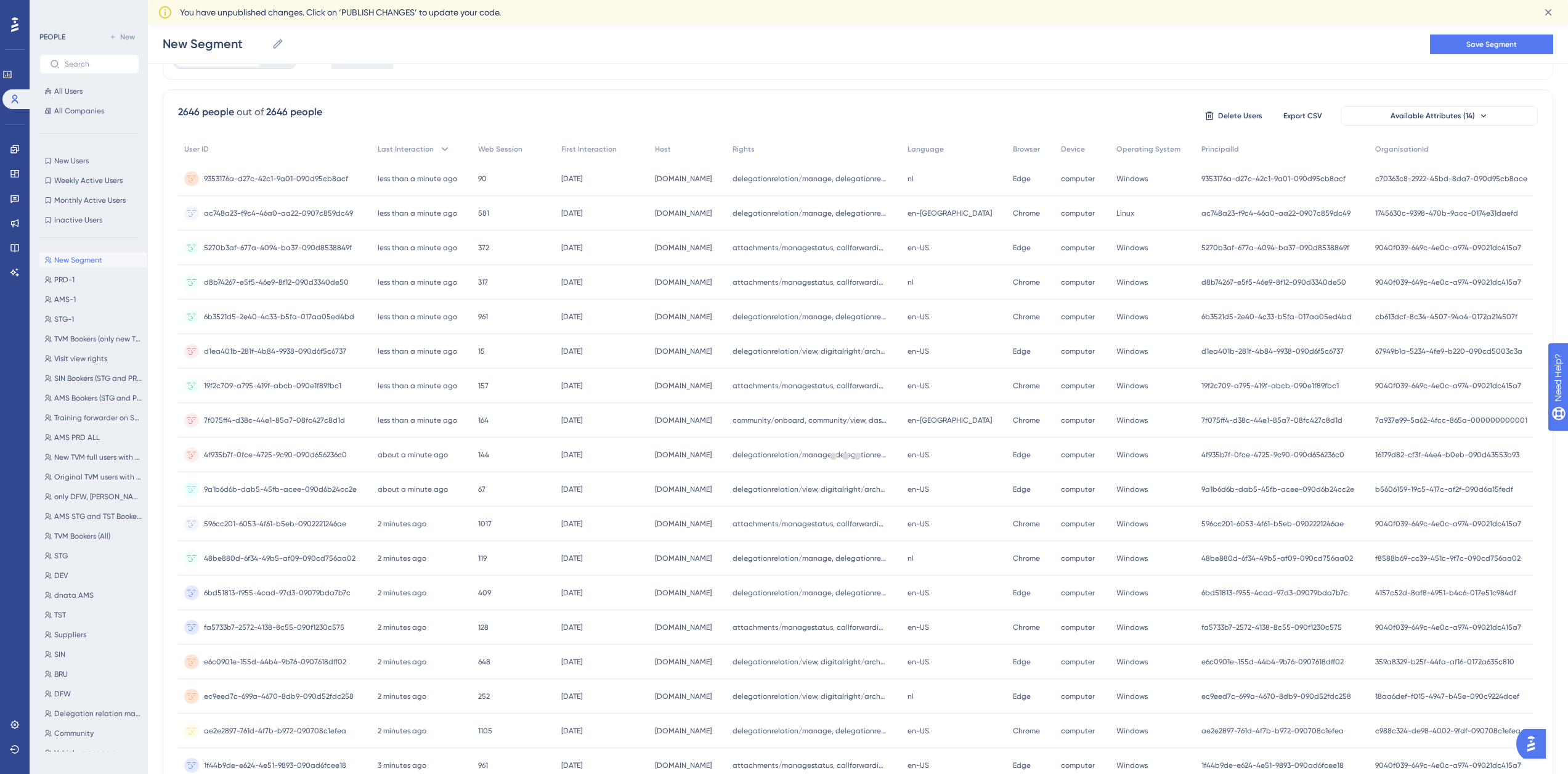
scroll to position [0, 0]
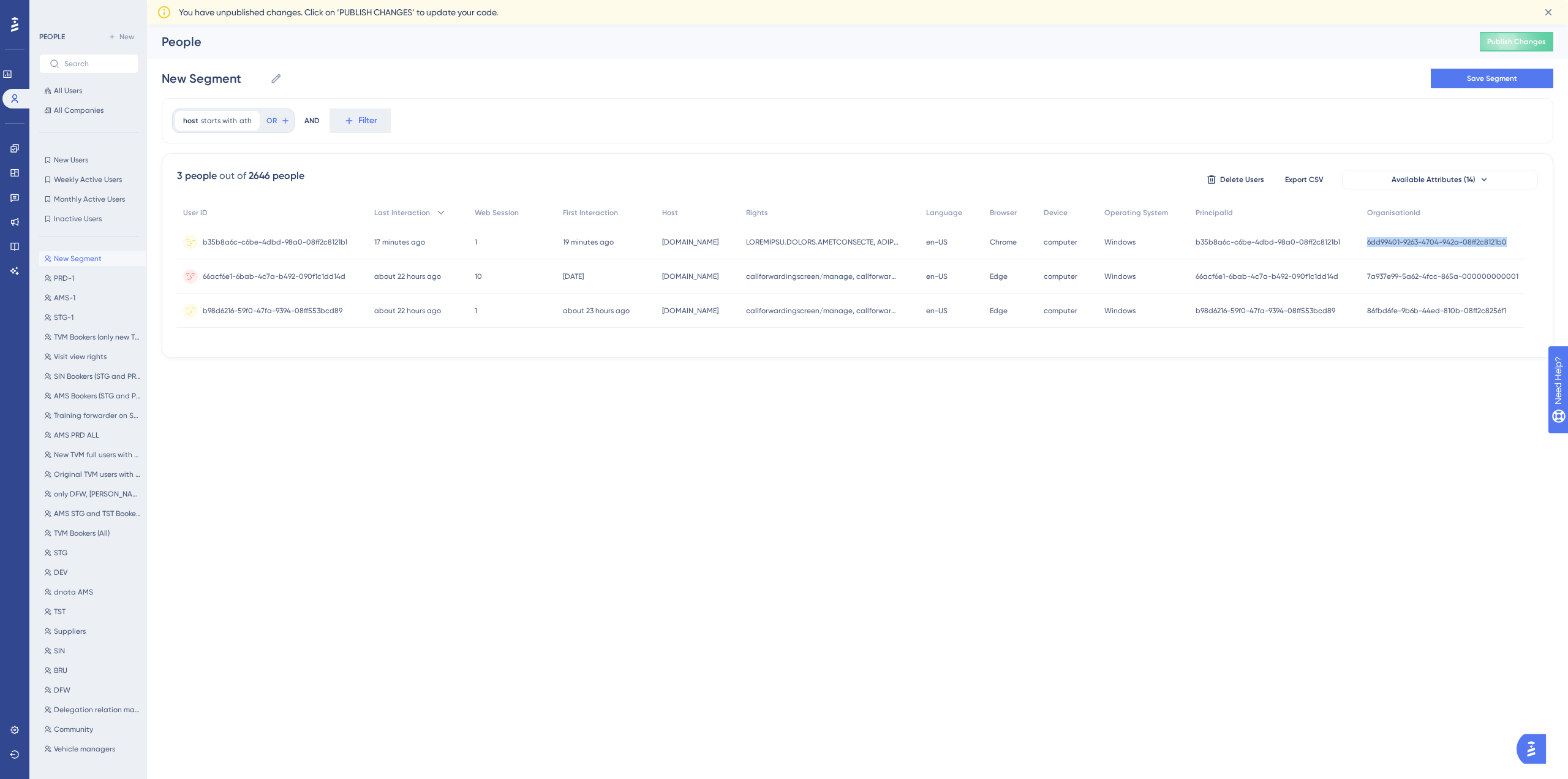
drag, startPoint x: 1510, startPoint y: 241, endPoint x: 1365, endPoint y: 242, distance: 145.0
click at [0, 0] on div "b35b8a6c-c6be-4dbd-98a0-08ff2c8121b1 b35b8a6c-c6be-4dbd-98a0-08ff2c8121b1 17 mi…" at bounding box center [0, 0] width 0 height 0
copy div "b35b8a6c-c6be-4dbd-98a0-08ff2c8121b1 6dd99401-9263-4704-942a-08ff2c8121b0"
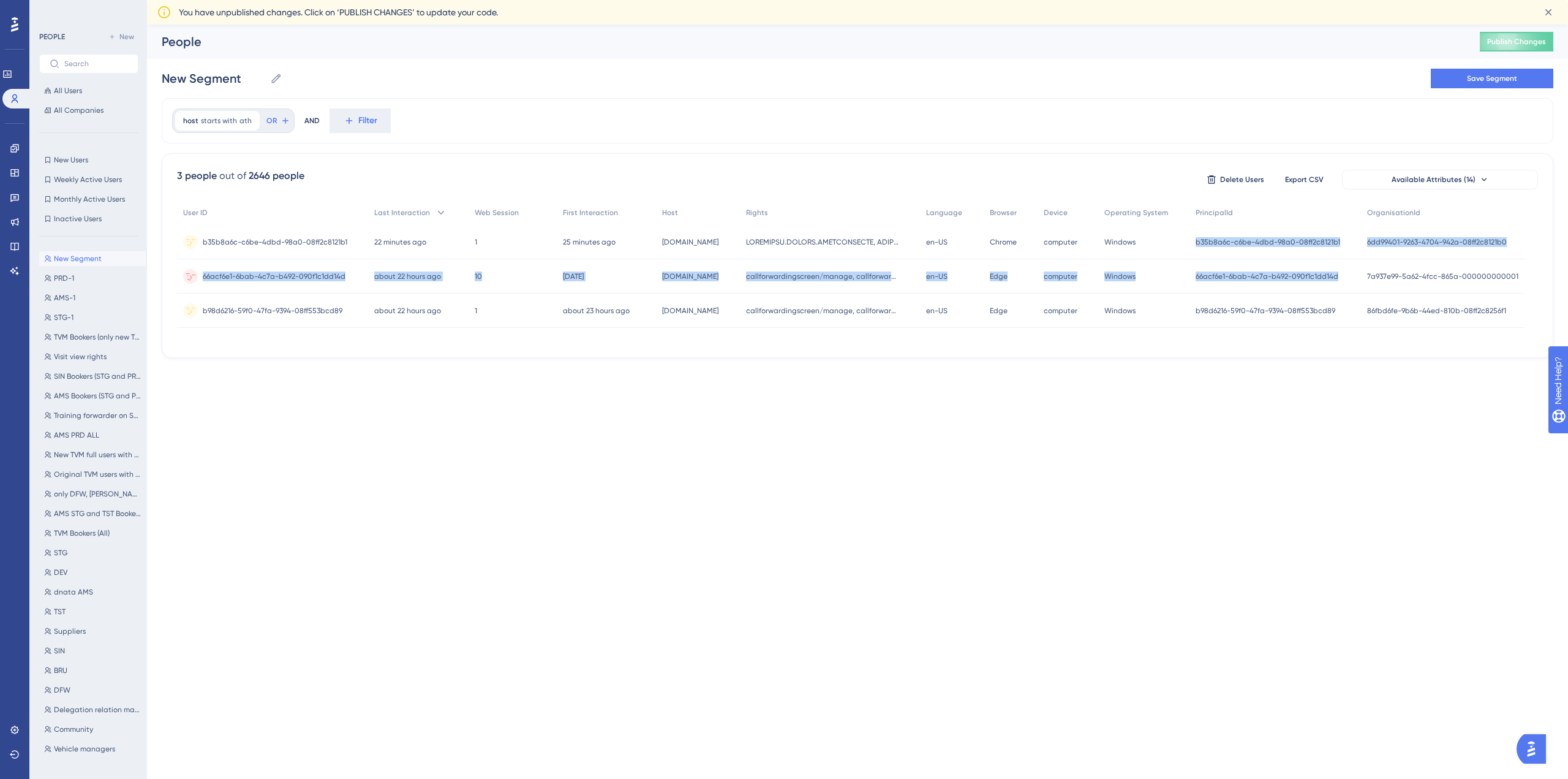
drag, startPoint x: 1201, startPoint y: 242, endPoint x: 1367, endPoint y: 259, distance: 166.9
click at [1367, 259] on div "User ID Last Interaction Web Session First Interaction Host Rights Language Bro…" at bounding box center [851, 264] width 1348 height 128
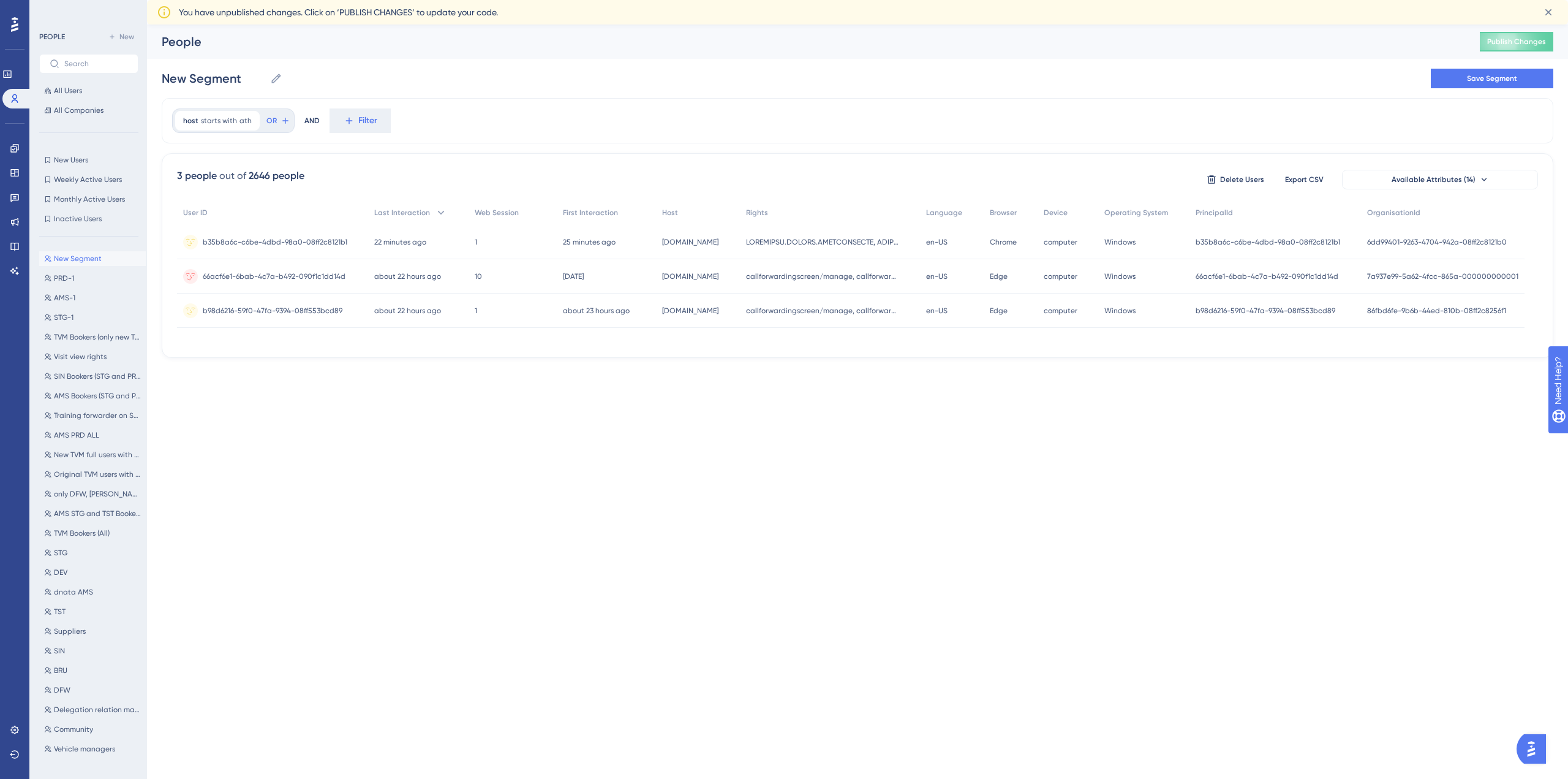
click at [1296, 0] on html "Performance Users Engagement Widgets Feedback Product Updates Knowledge Base AI…" at bounding box center [784, 0] width 1568 height 0
drag, startPoint x: 1201, startPoint y: 243, endPoint x: 1343, endPoint y: 245, distance: 142.0
click at [1343, 245] on div "b35b8a6c-c6be-4dbd-98a0-08ff2c8121b1 b35b8a6c-c6be-4dbd-98a0-08ff2c8121b1" at bounding box center [1276, 242] width 172 height 35
copy span "b35b8a6c-c6be-4dbd-98a0-08ff2c8121b1"
click at [72, 90] on span "All Users" at bounding box center [68, 91] width 28 height 9
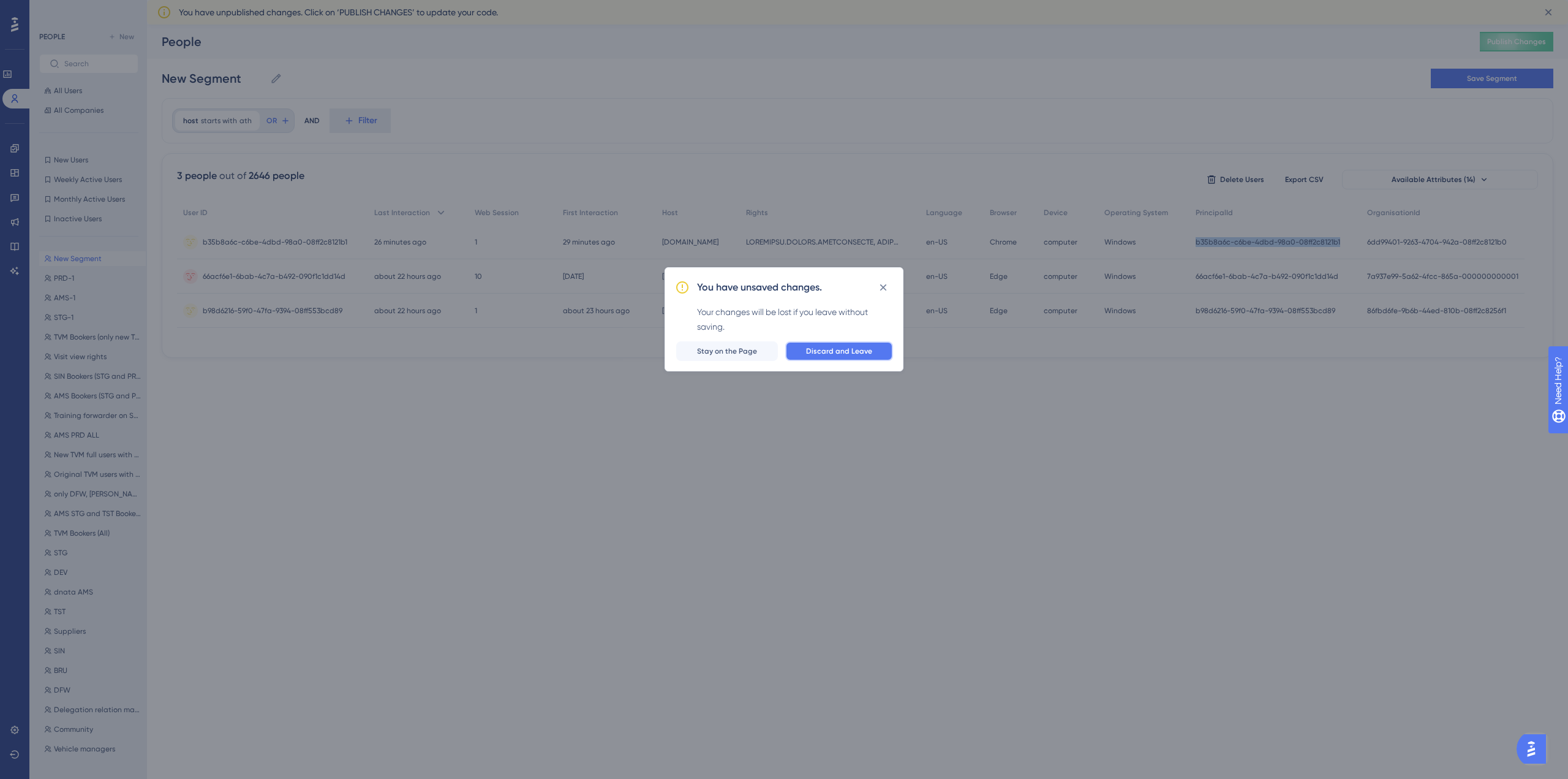
click at [843, 352] on span "Discard and Leave" at bounding box center [840, 351] width 66 height 9
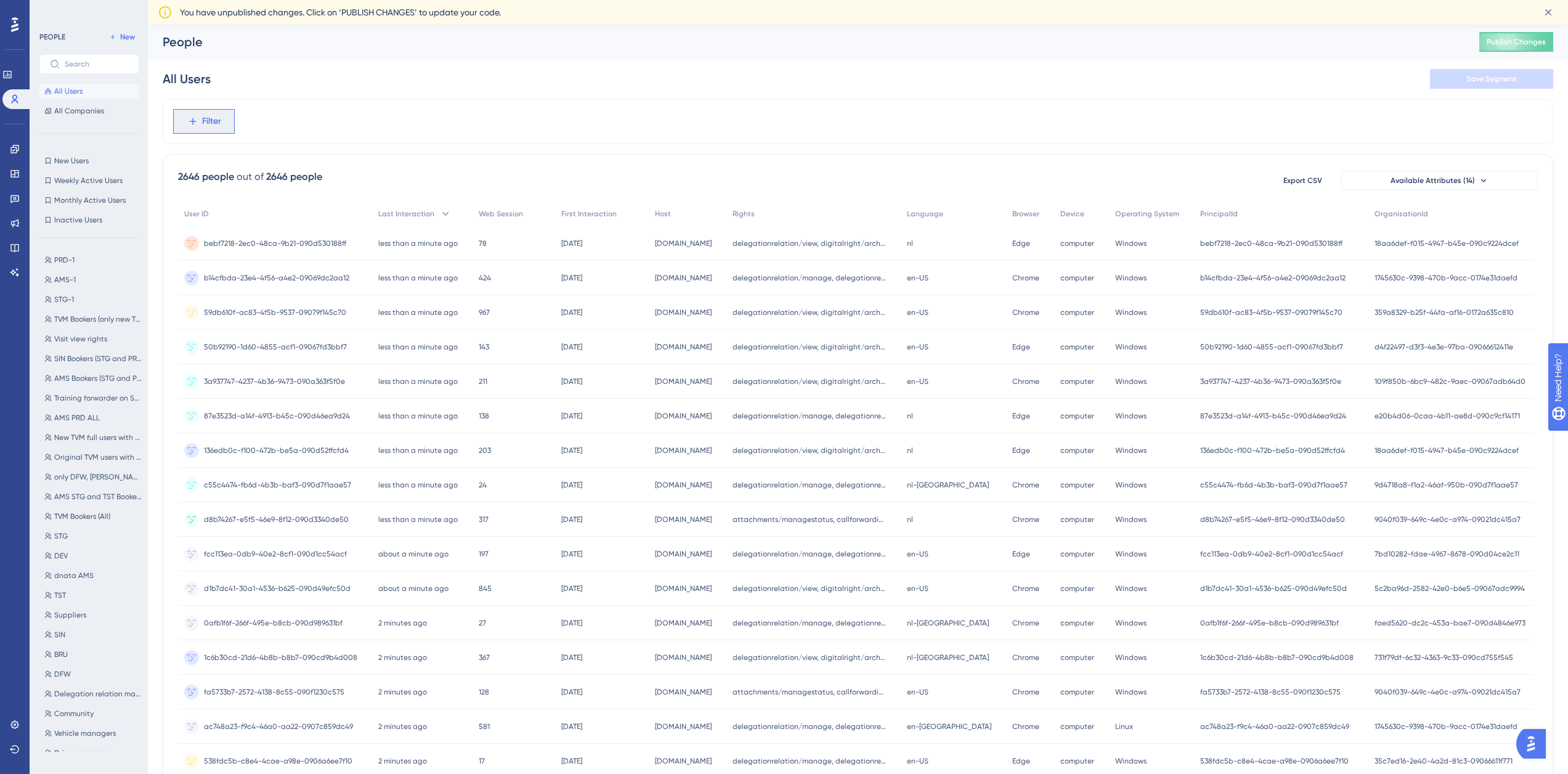
click at [196, 122] on icon at bounding box center [193, 121] width 11 height 11
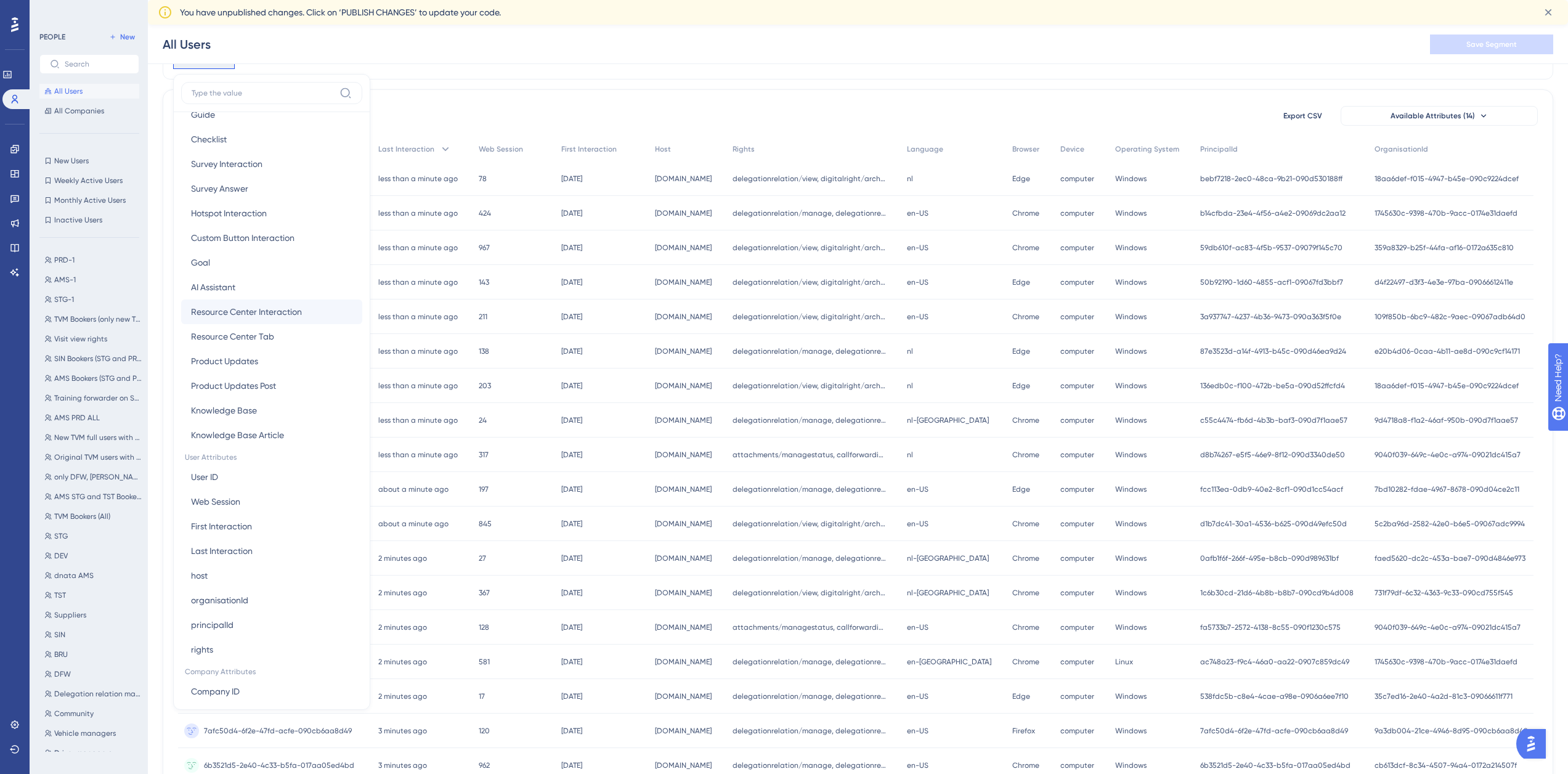
scroll to position [225, 0]
click at [211, 571] on button "host host" at bounding box center [271, 574] width 181 height 25
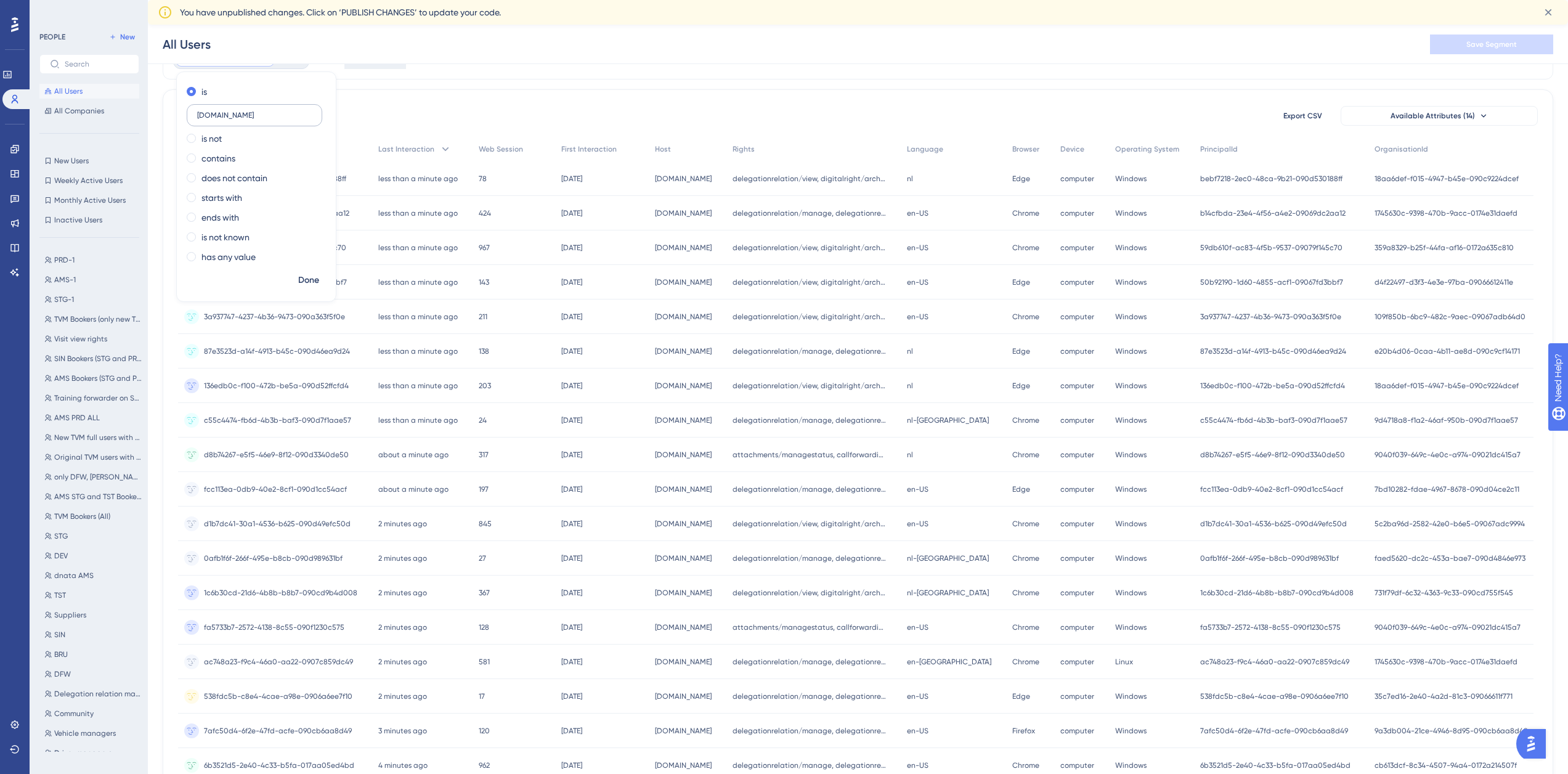
type input "ath.nallian.io"
click at [304, 278] on span "Done" at bounding box center [308, 280] width 21 height 15
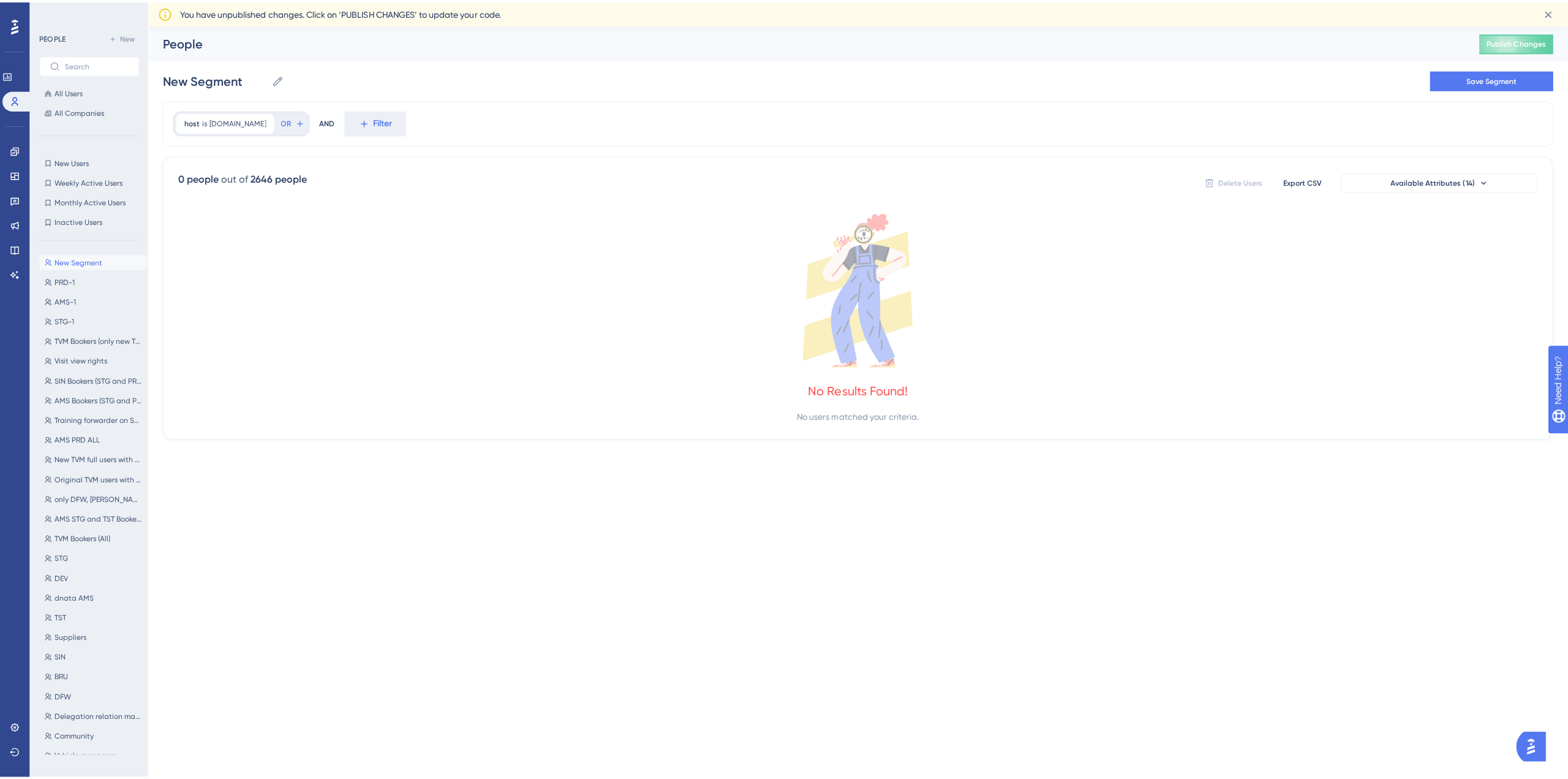
scroll to position [0, 0]
click at [236, 125] on span "ath.nallian.io" at bounding box center [236, 121] width 56 height 9
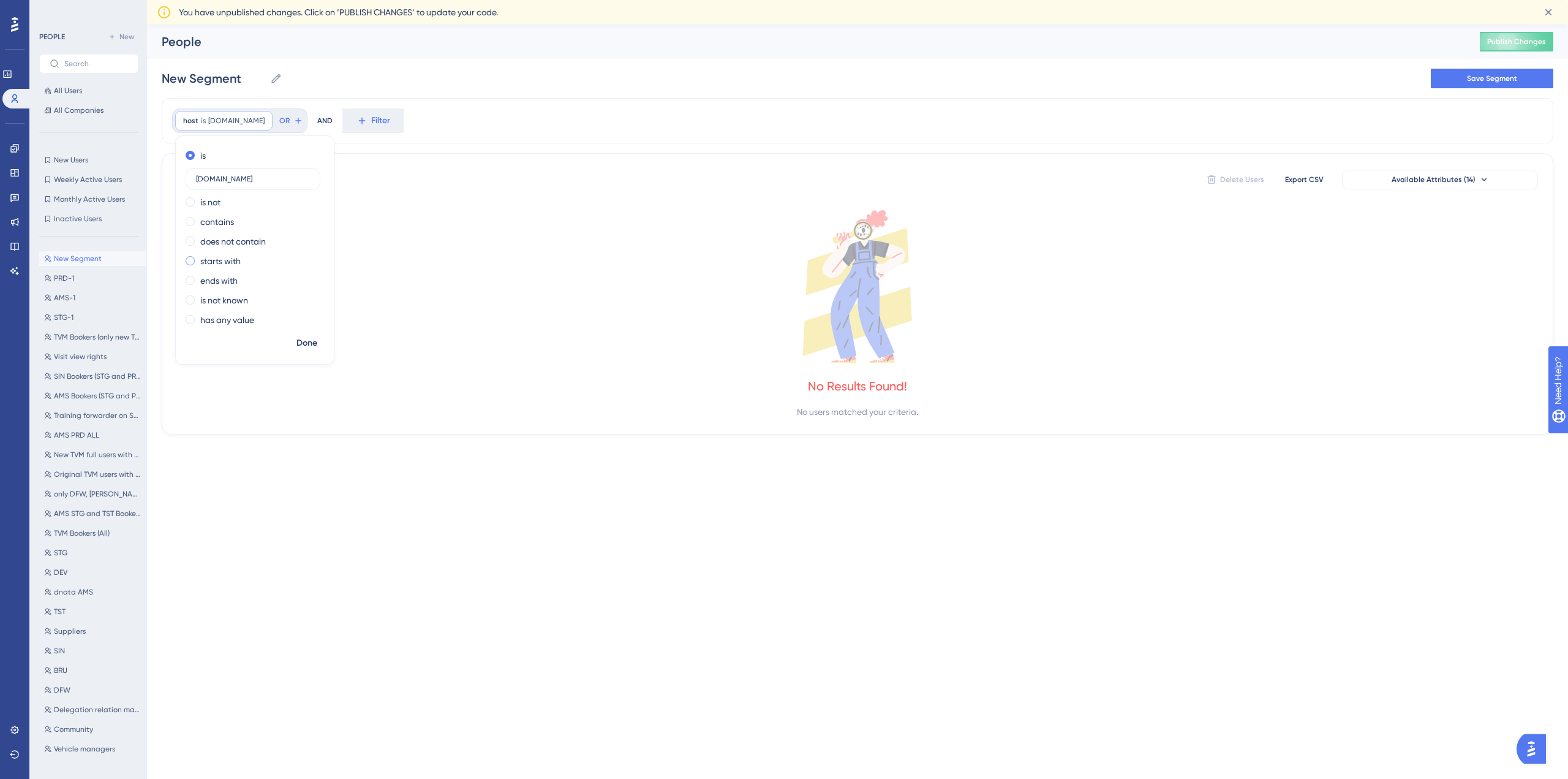
click at [193, 262] on span at bounding box center [190, 261] width 9 height 9
click at [199, 258] on input "radio" at bounding box center [199, 258] width 0 height 0
type input "ath"
click at [191, 190] on span at bounding box center [190, 195] width 9 height 9
click at [199, 192] on input "radio" at bounding box center [199, 192] width 0 height 0
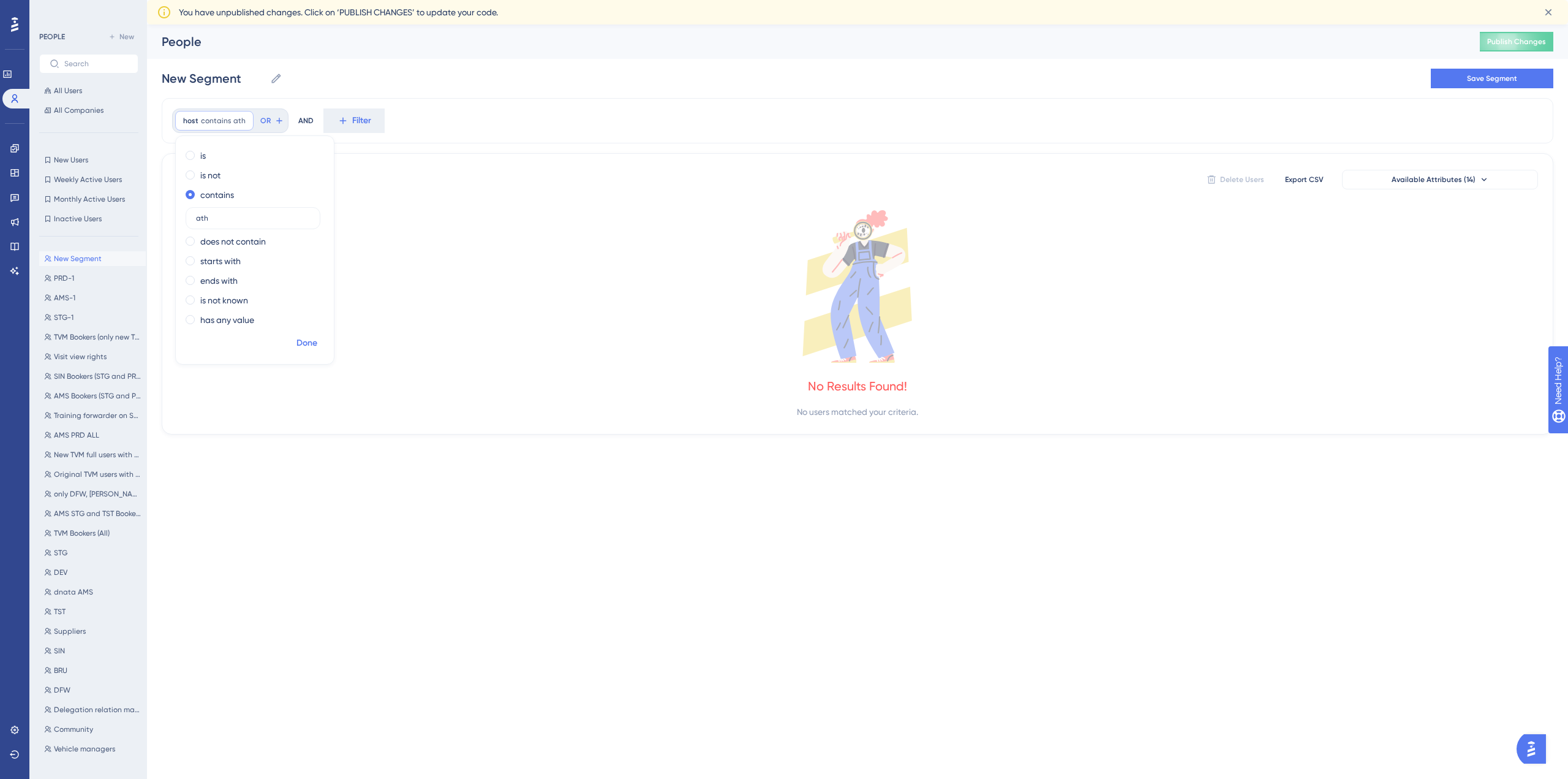
click at [300, 344] on span "Done" at bounding box center [307, 343] width 20 height 15
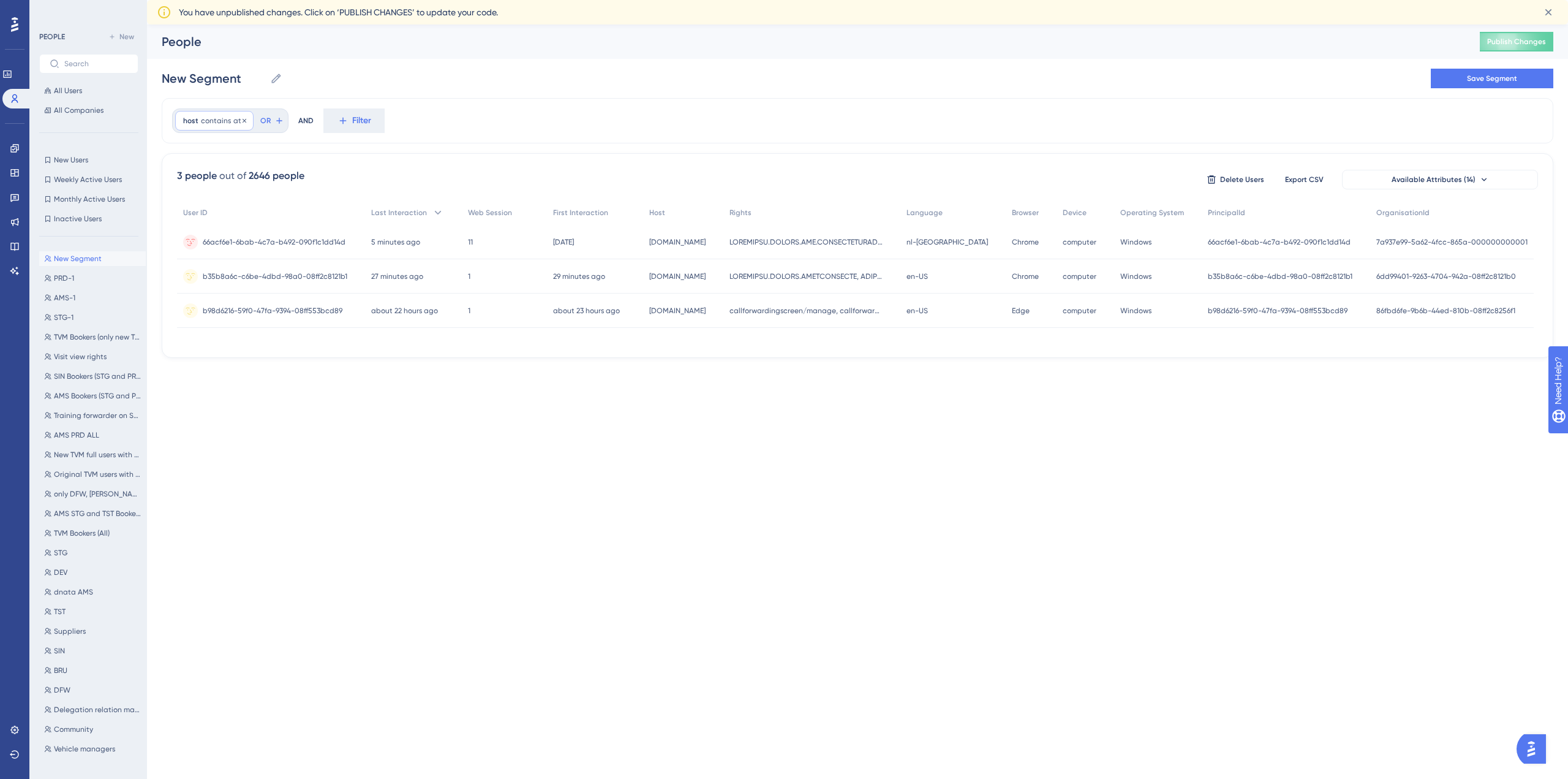
click at [233, 122] on span "ath" at bounding box center [240, 121] width 13 height 9
click at [188, 259] on span at bounding box center [190, 261] width 9 height 9
click at [199, 258] on input "radio" at bounding box center [199, 258] width 0 height 0
click at [302, 345] on span "Done" at bounding box center [307, 343] width 20 height 15
click at [78, 255] on span "New Segment" at bounding box center [77, 259] width 48 height 9
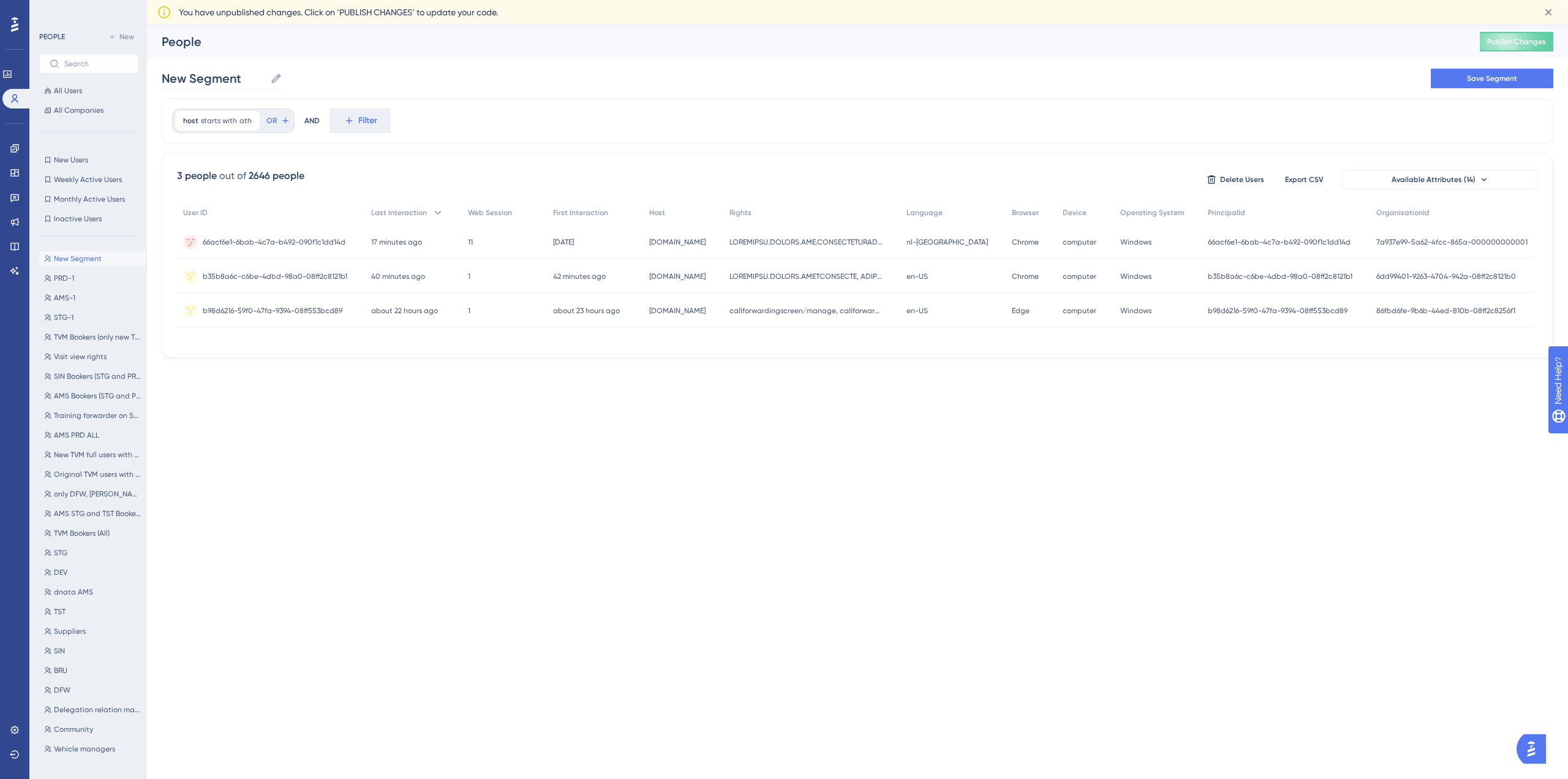
click at [273, 80] on icon at bounding box center [276, 78] width 9 height 9
click at [266, 80] on input "New Segment" at bounding box center [213, 79] width 103 height 17
click at [218, 124] on span "starts with" at bounding box center [219, 121] width 36 height 9
click at [206, 197] on label "contains" at bounding box center [217, 195] width 34 height 15
click at [307, 341] on span "Done" at bounding box center [307, 343] width 20 height 15
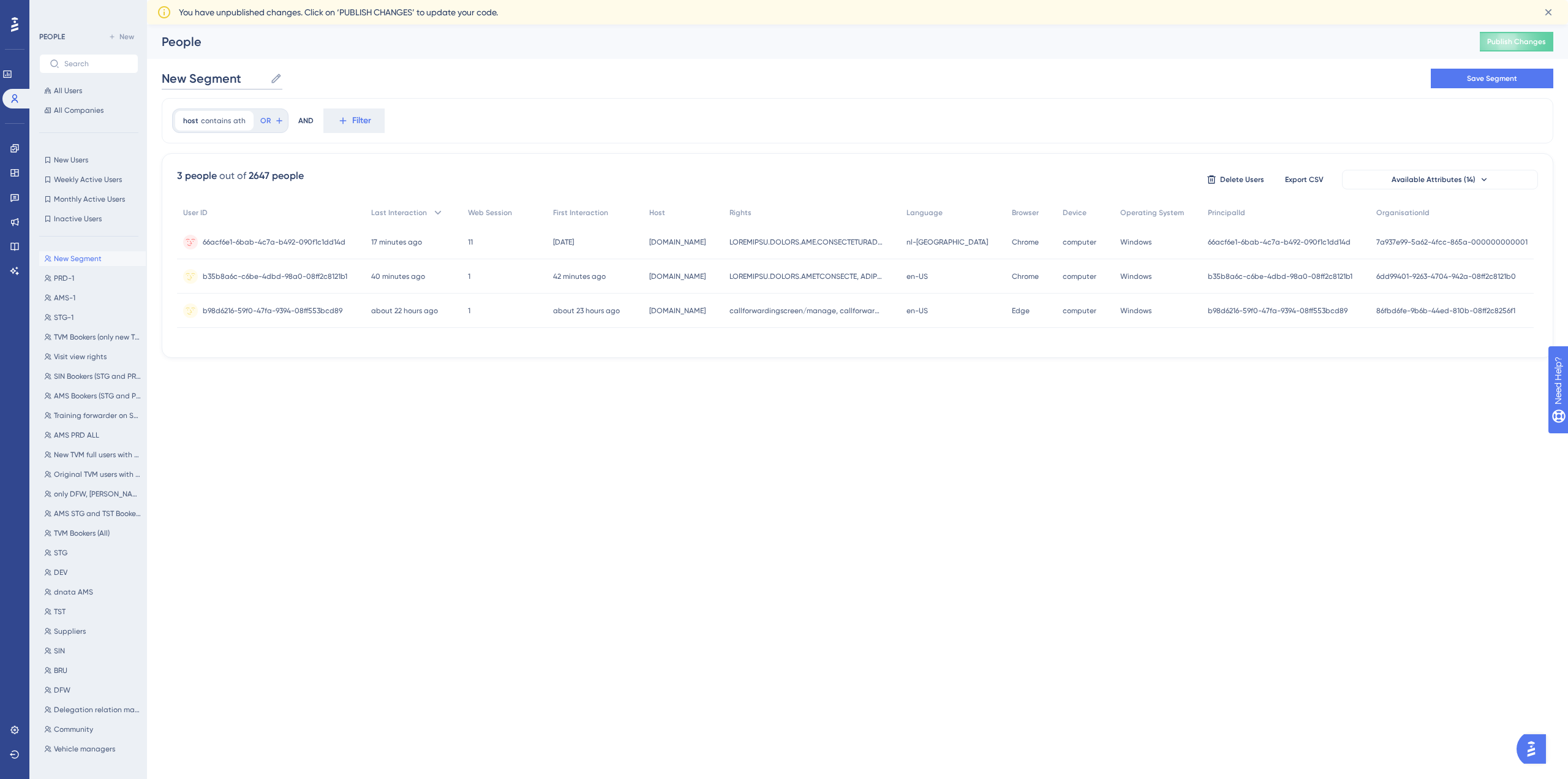
click at [210, 76] on input "New Segment" at bounding box center [213, 79] width 103 height 17
drag, startPoint x: 245, startPoint y: 76, endPoint x: 158, endPoint y: 69, distance: 87.3
click at [158, 69] on div "Performance Users Engagement Widgets Feedback Product Updates Knowledge Base AI…" at bounding box center [858, 201] width 1421 height 353
click at [1514, 73] on span "Save Segment" at bounding box center [1492, 78] width 50 height 9
click at [65, 285] on div "ATH All ATH All PRD-1 PRD-1 AMS-1 AMS-1 STG-1 STG-1 TVM Bookers (only new TVM) …" at bounding box center [92, 501] width 106 height 510
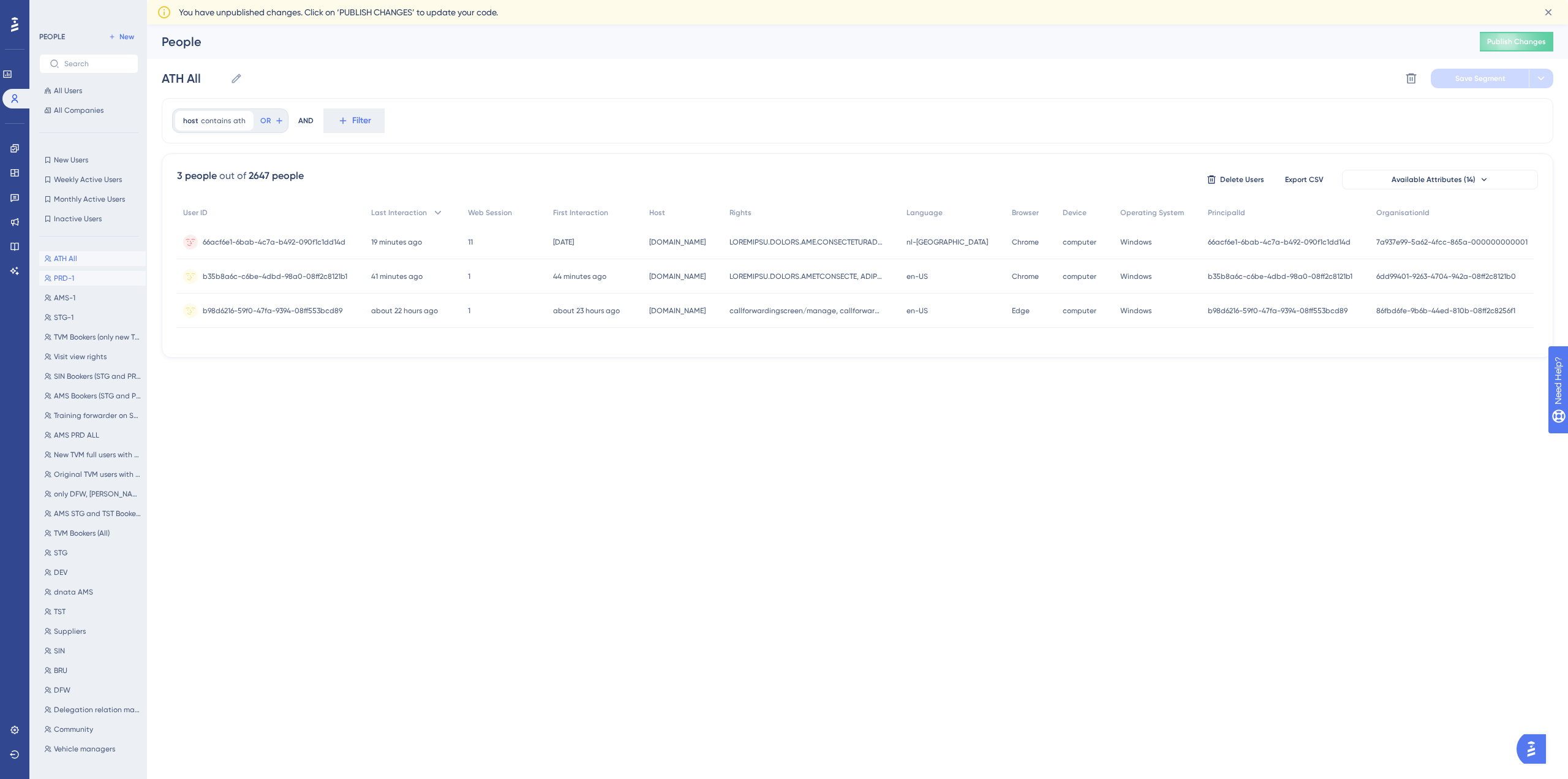
click at [58, 279] on span "PRD-1" at bounding box center [64, 278] width 20 height 9
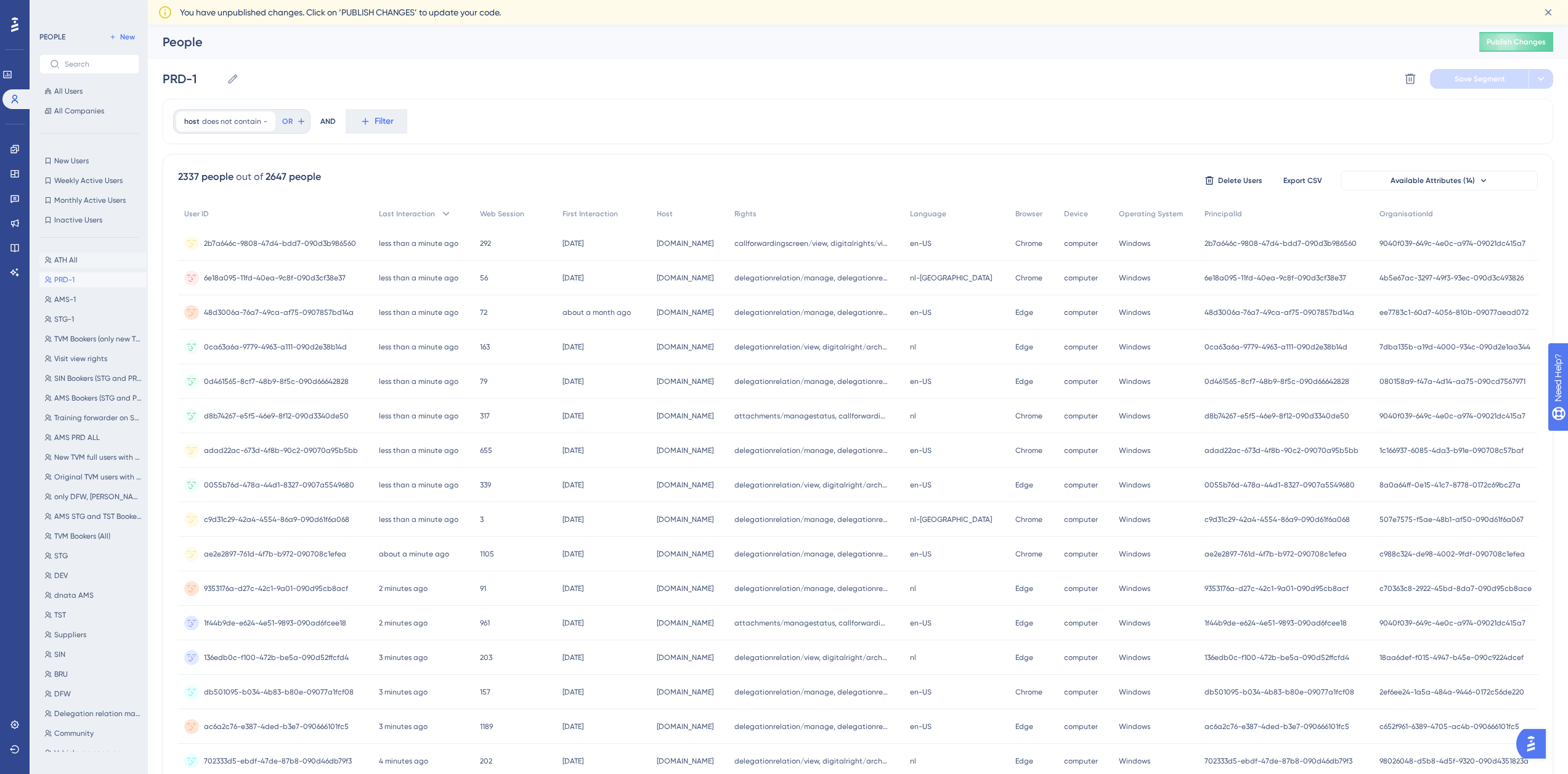
click at [62, 260] on span "ATH All" at bounding box center [66, 260] width 24 height 10
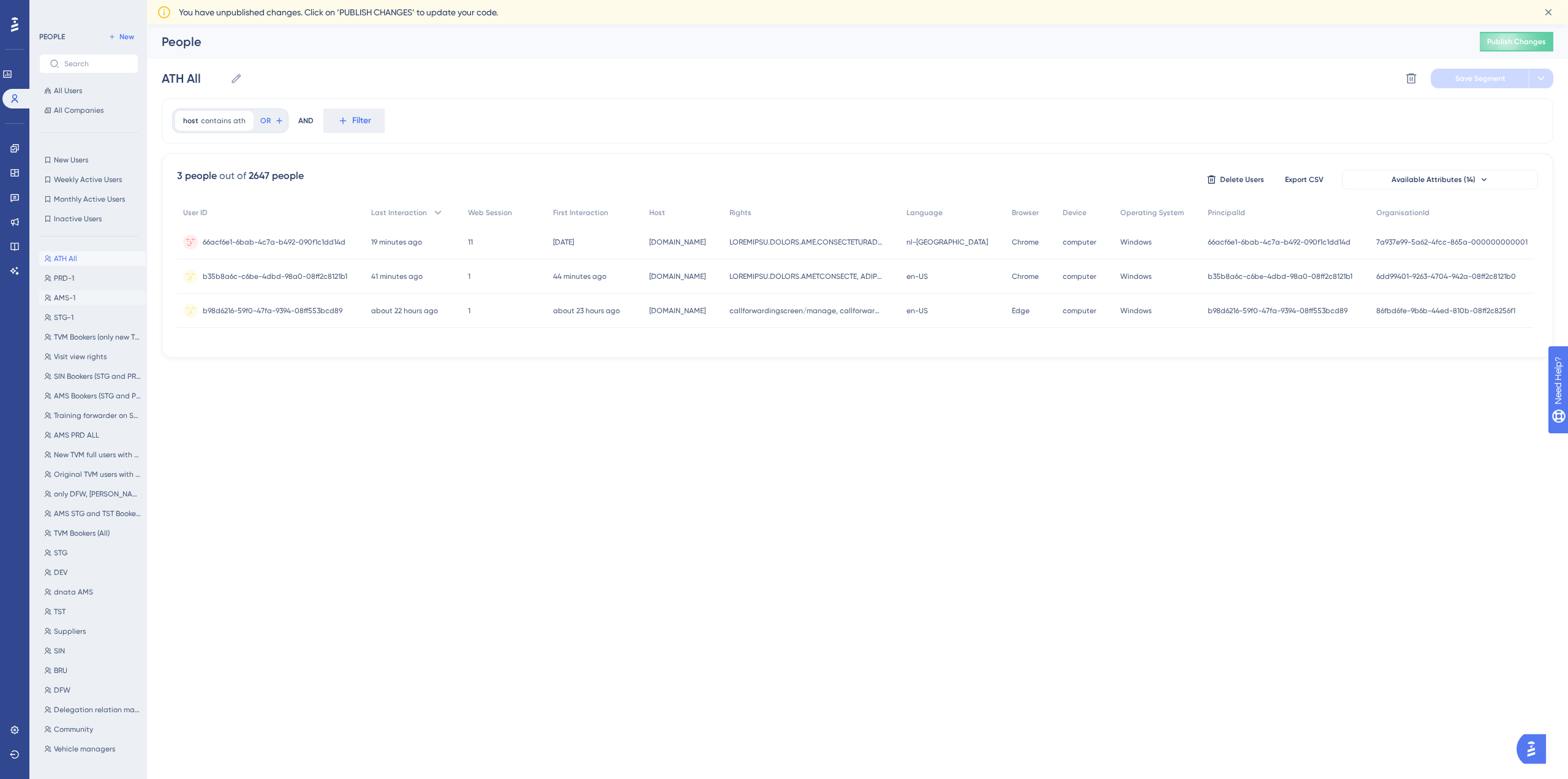
click at [72, 292] on button "AMS-1 AMS-1" at bounding box center [92, 297] width 106 height 15
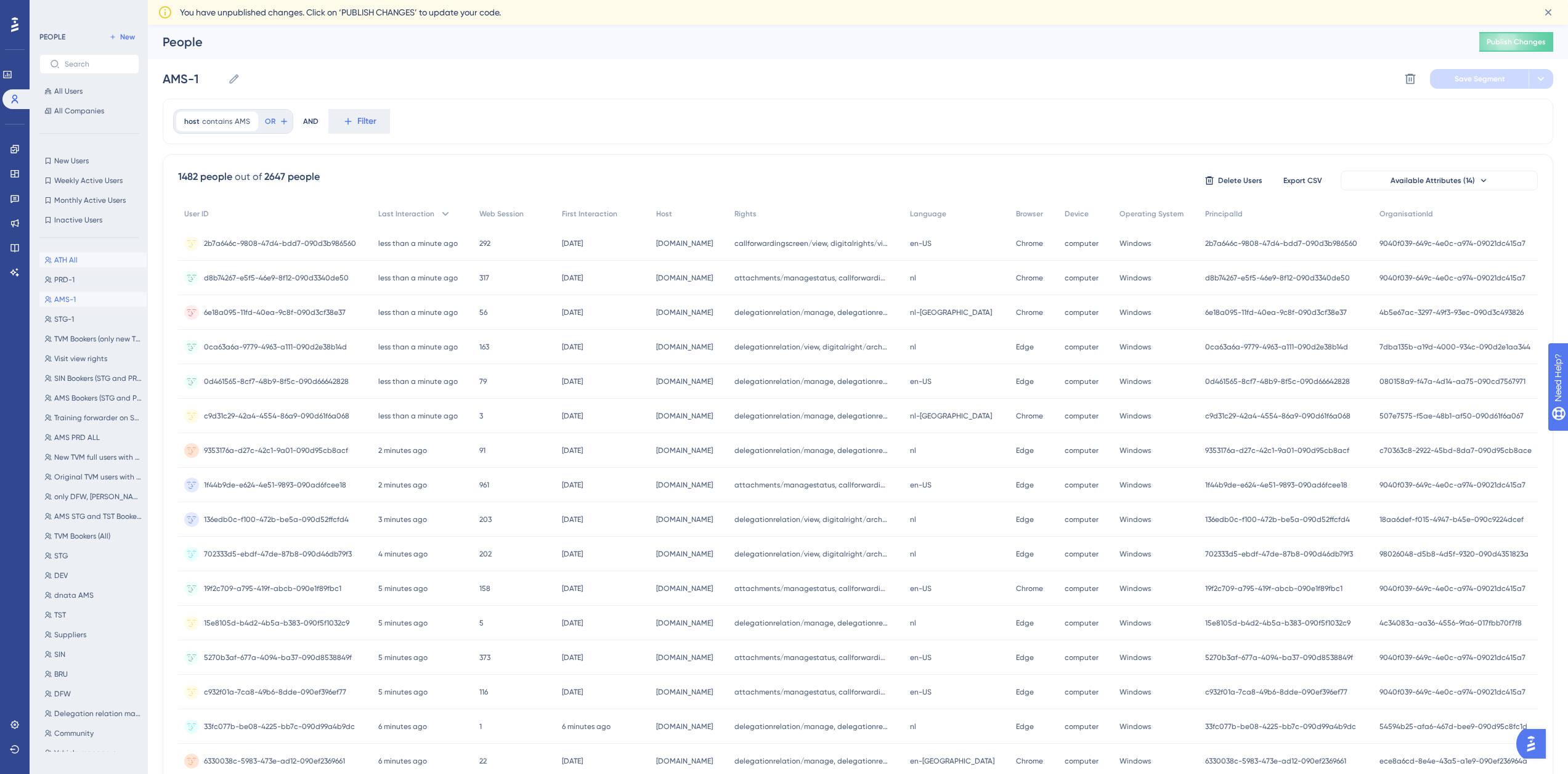
click at [70, 259] on span "ATH All" at bounding box center [66, 260] width 24 height 10
type input "ATH All"
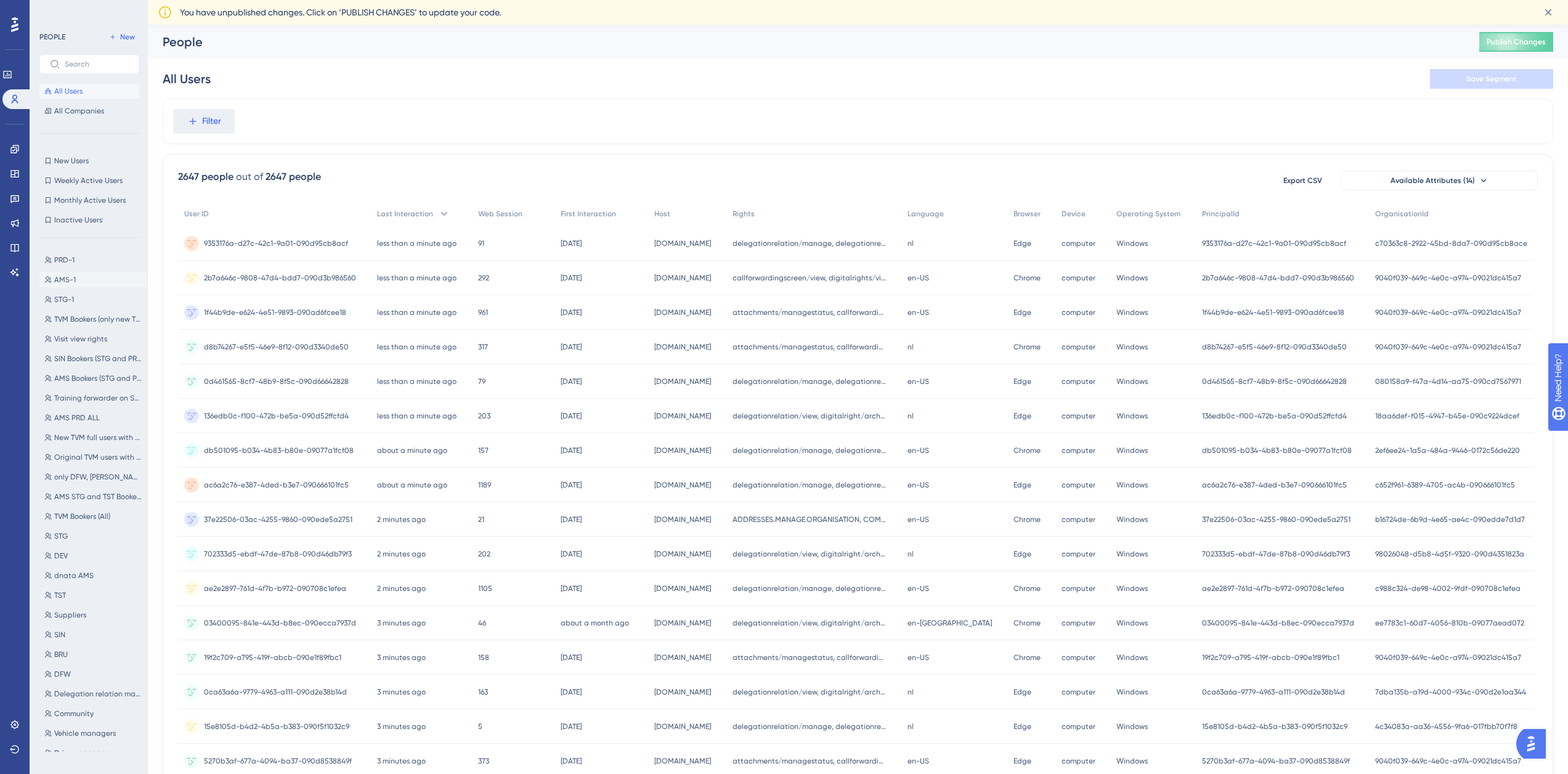
click at [72, 278] on span "AMS-1" at bounding box center [64, 280] width 21 height 10
click at [226, 123] on span "contains" at bounding box center [217, 121] width 30 height 10
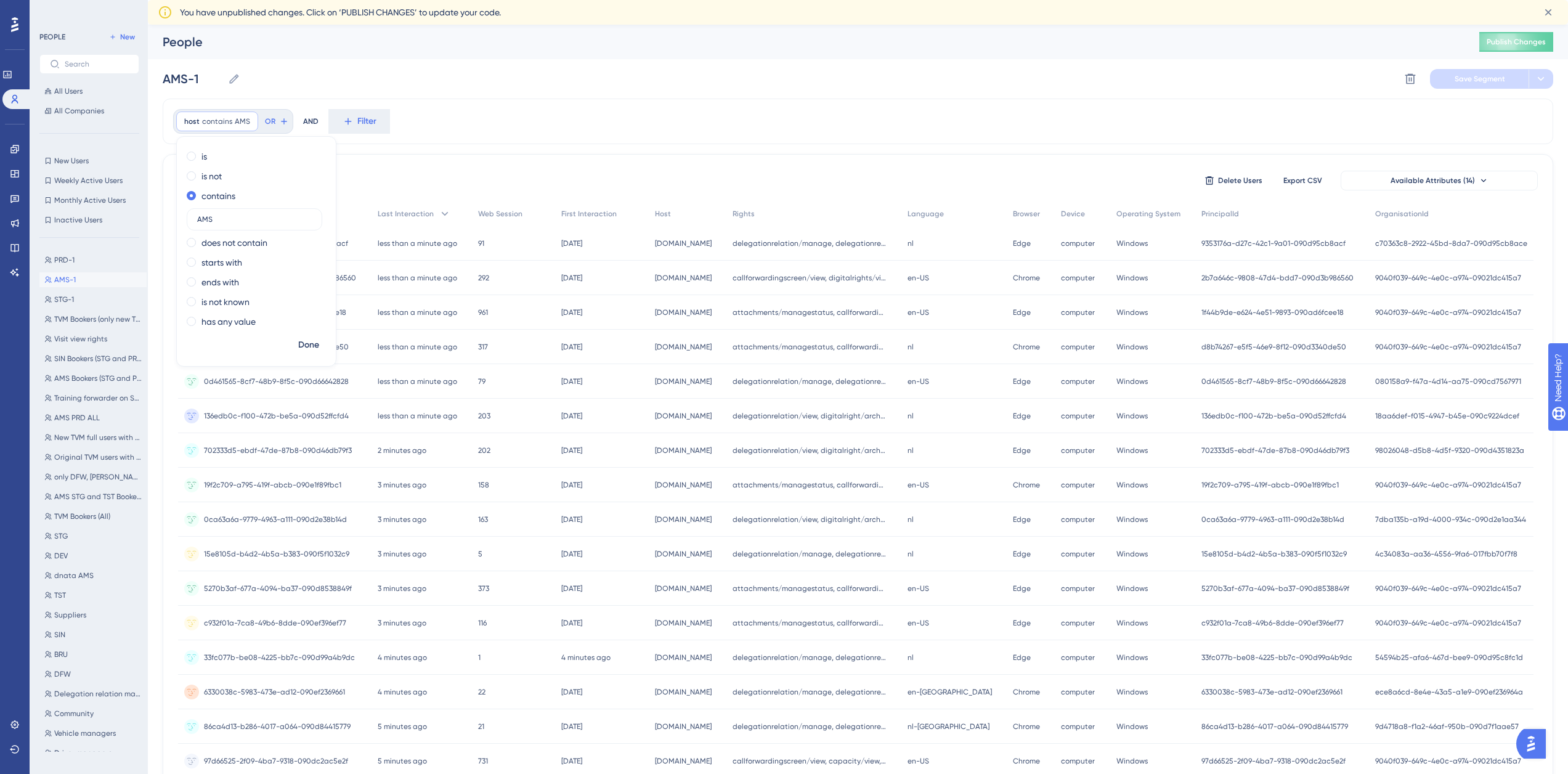
click at [457, 121] on div "host contains AMS AMS Remove is is not contains AMS does not contain starts wit…" at bounding box center [858, 121] width 1390 height 46
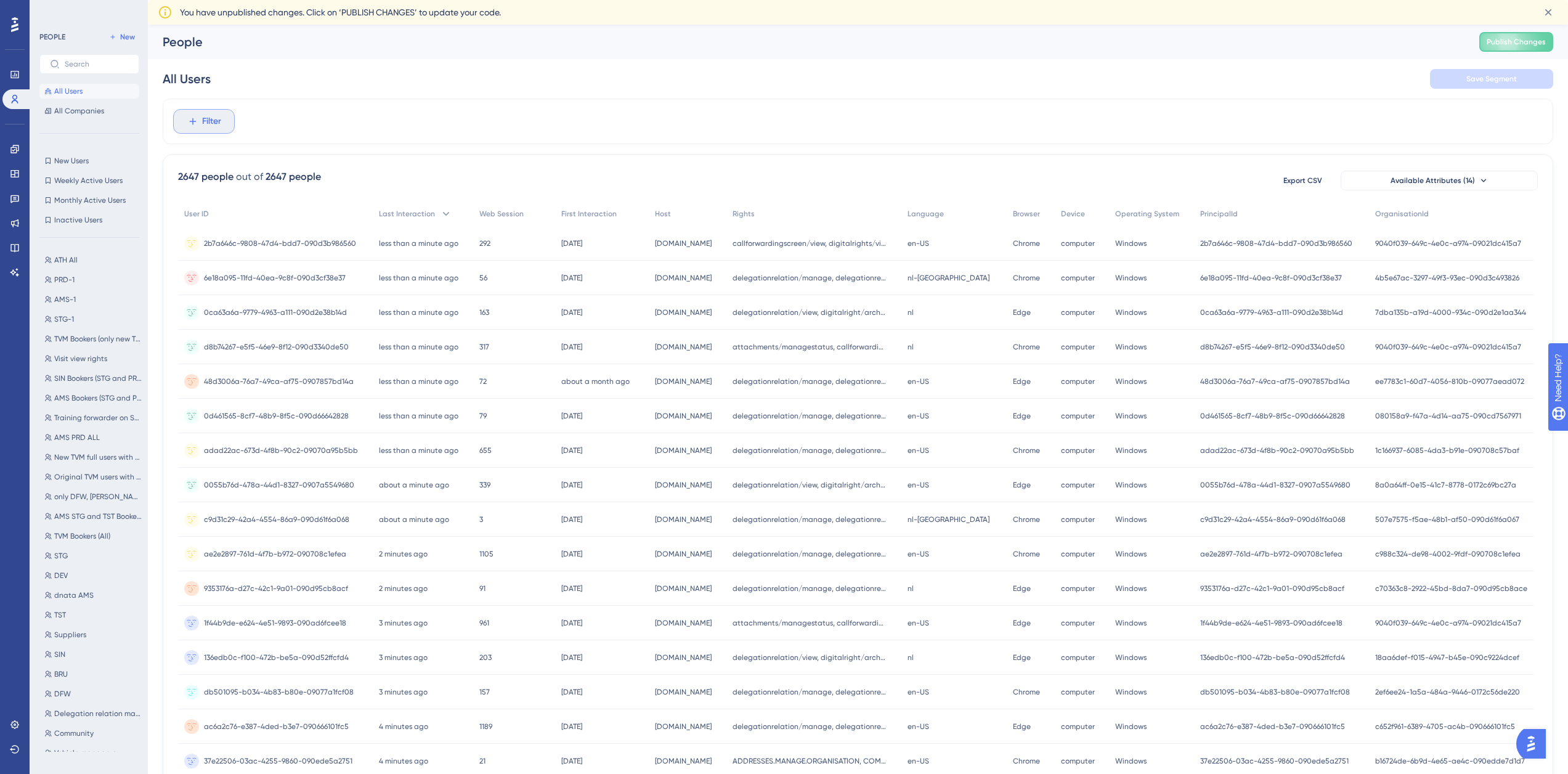
click at [203, 126] on span "Filter" at bounding box center [212, 121] width 19 height 15
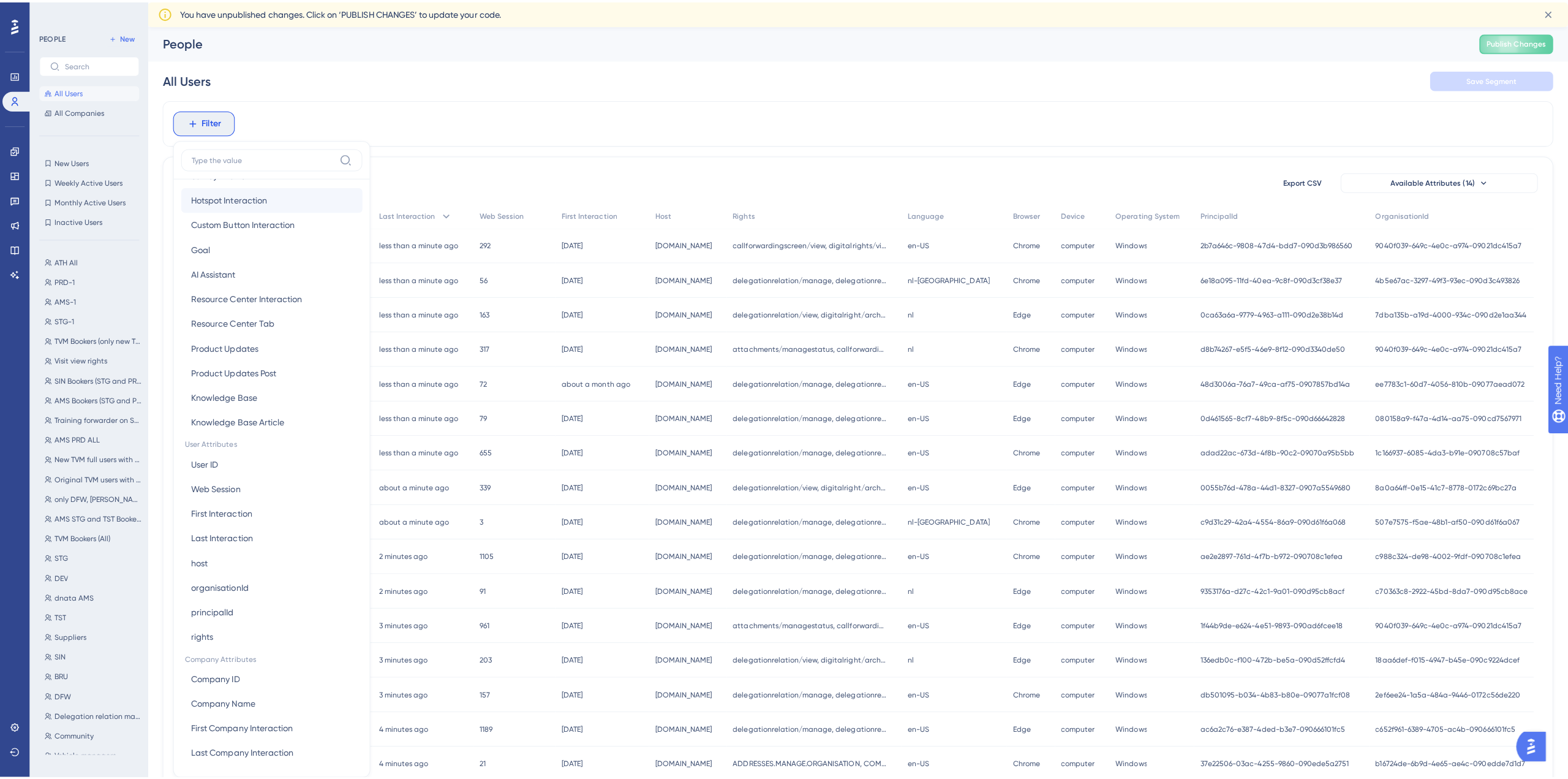
scroll to position [306, 0]
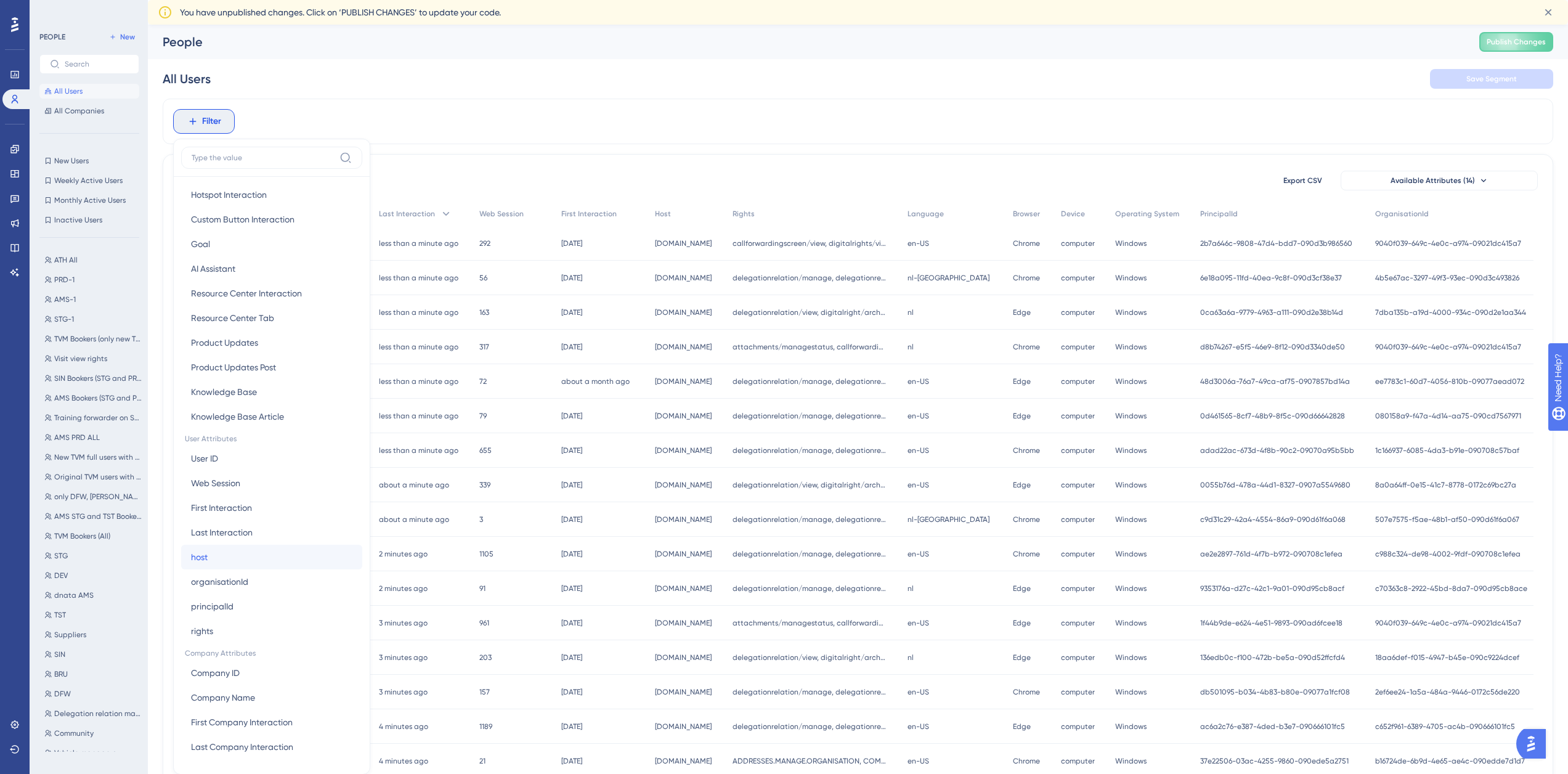
click at [214, 565] on button "host host" at bounding box center [271, 557] width 181 height 25
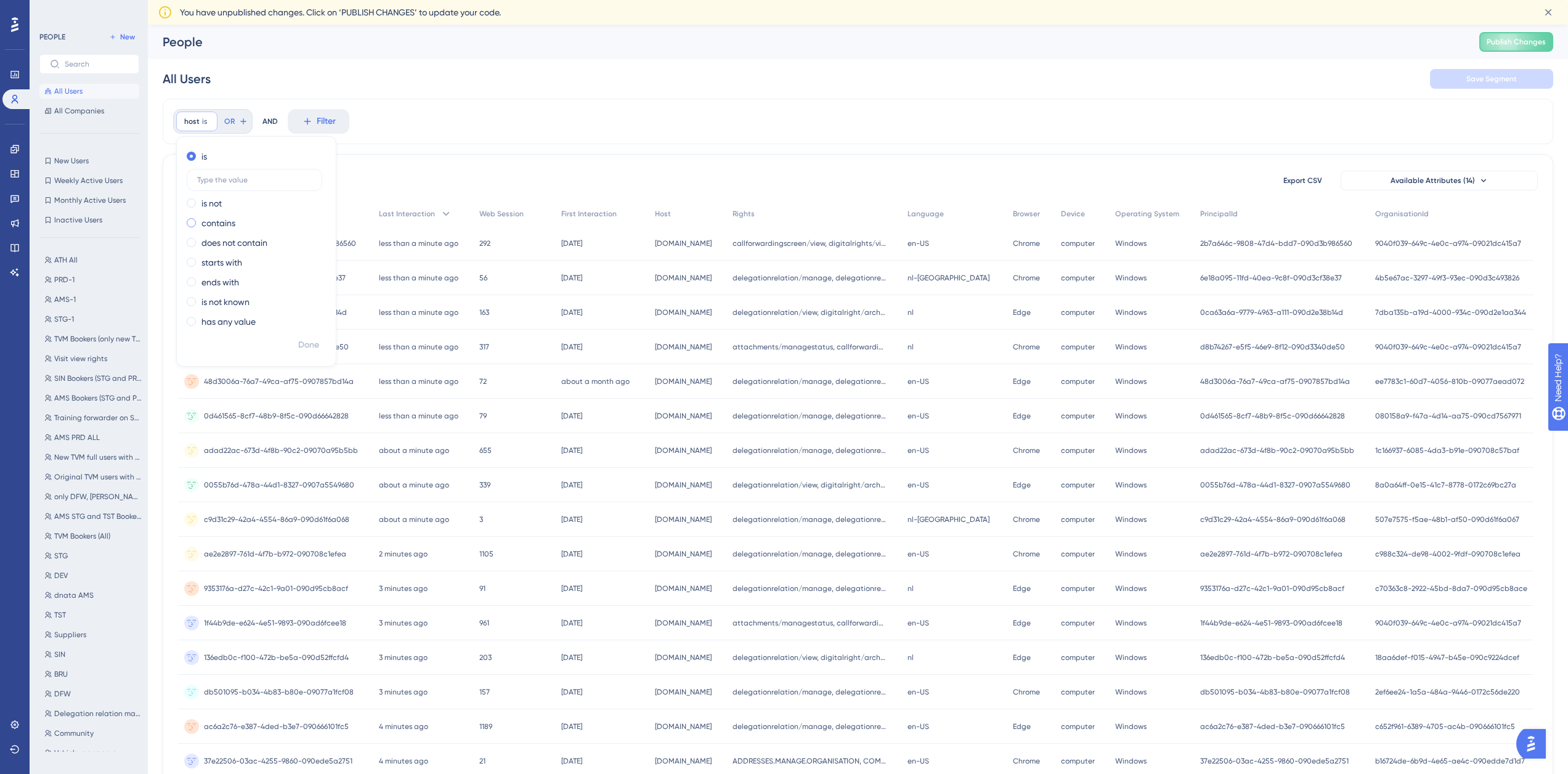
click at [222, 223] on label "contains" at bounding box center [218, 223] width 34 height 15
type input "ath"
click at [304, 342] on span "Done" at bounding box center [308, 345] width 21 height 15
